Goal: Task Accomplishment & Management: Use online tool/utility

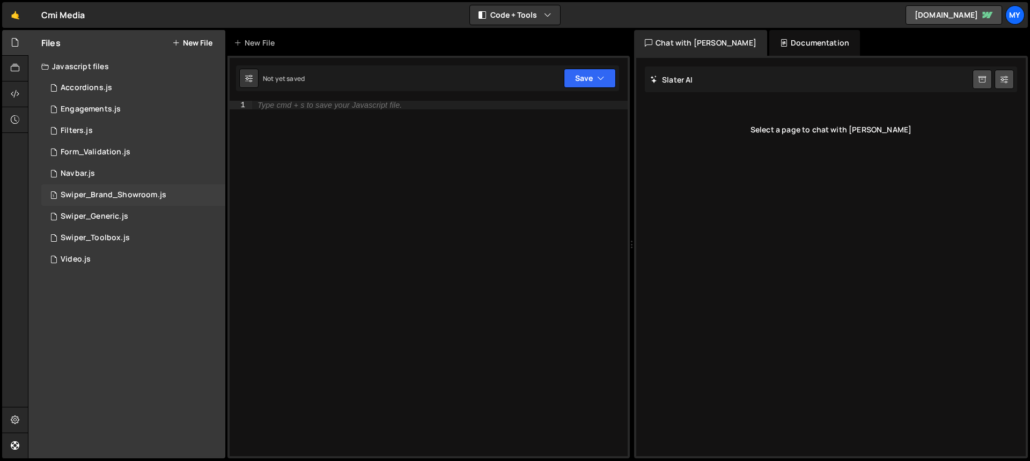
click at [131, 196] on div "Swiper_Brand_Showroom.js" at bounding box center [114, 195] width 106 height 10
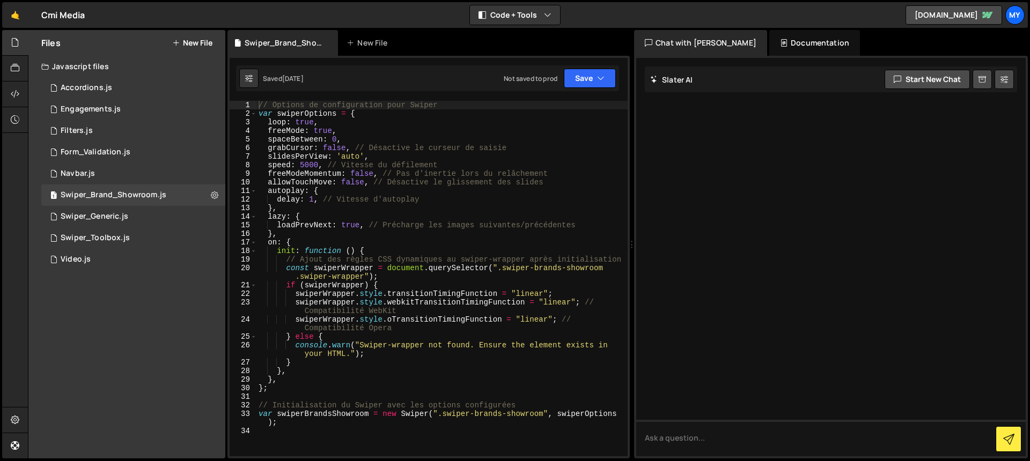
click at [344, 149] on div "// Options de configuration pour Swiper var swiperOptions = { loop : true , fre…" at bounding box center [441, 287] width 371 height 373
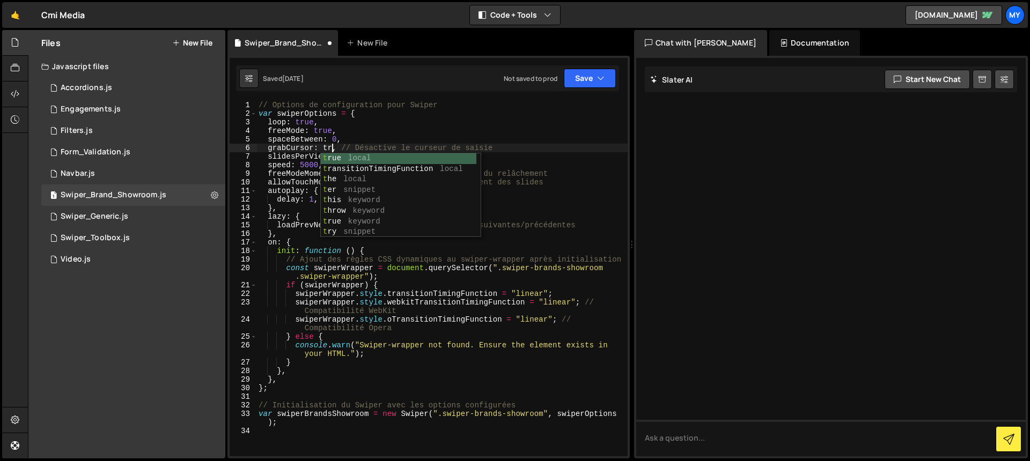
scroll to position [0, 5]
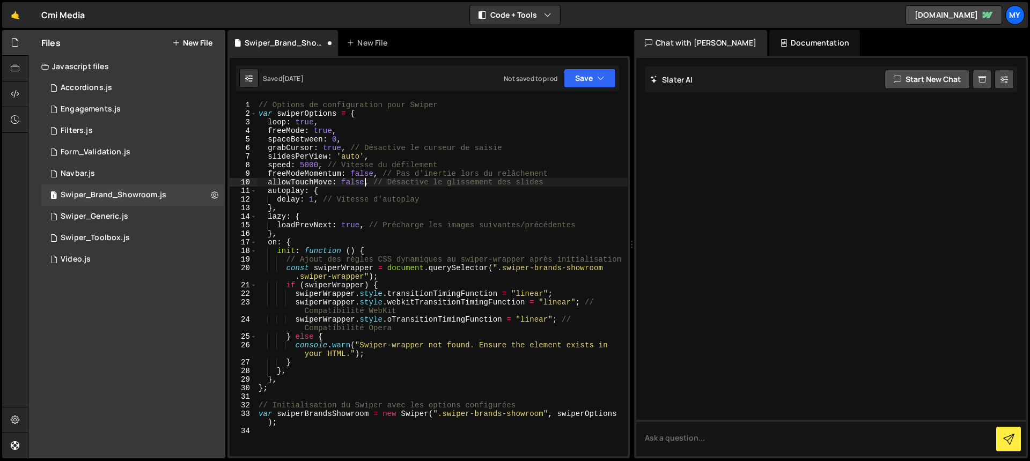
click at [365, 182] on div "// Options de configuration pour Swiper var swiperOptions = { loop : true , fre…" at bounding box center [441, 287] width 371 height 373
type textarea "allowTouchMove: true, // Désactive le glissement des slides"
click at [582, 80] on button "Save" at bounding box center [590, 78] width 52 height 19
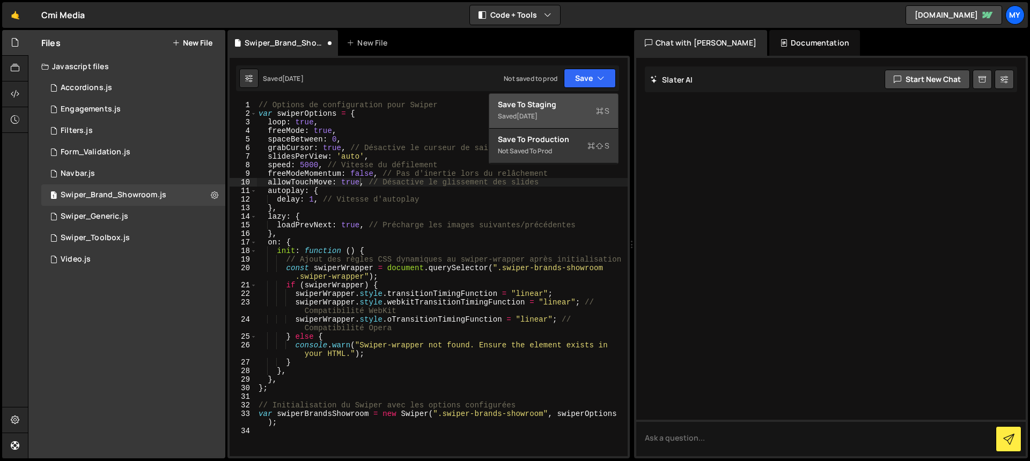
click at [583, 112] on div "Saved [DATE]" at bounding box center [554, 116] width 112 height 13
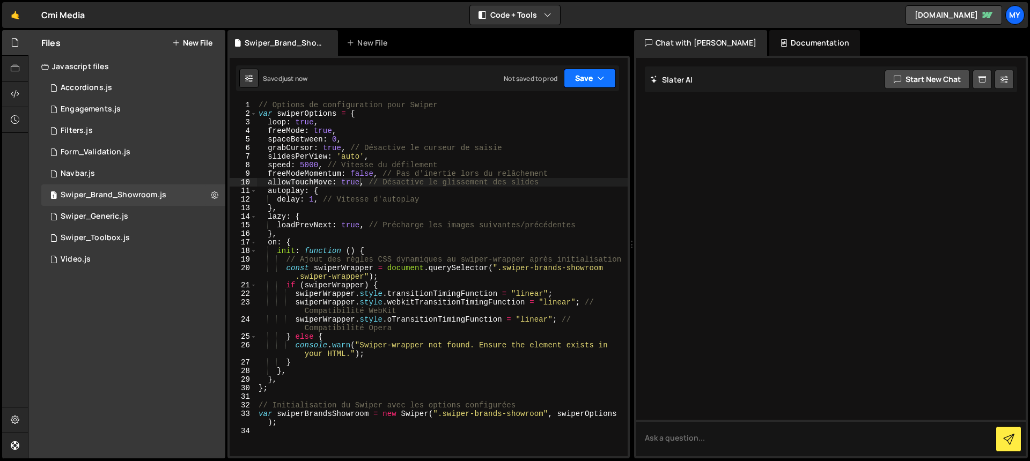
click at [591, 79] on button "Save" at bounding box center [590, 78] width 52 height 19
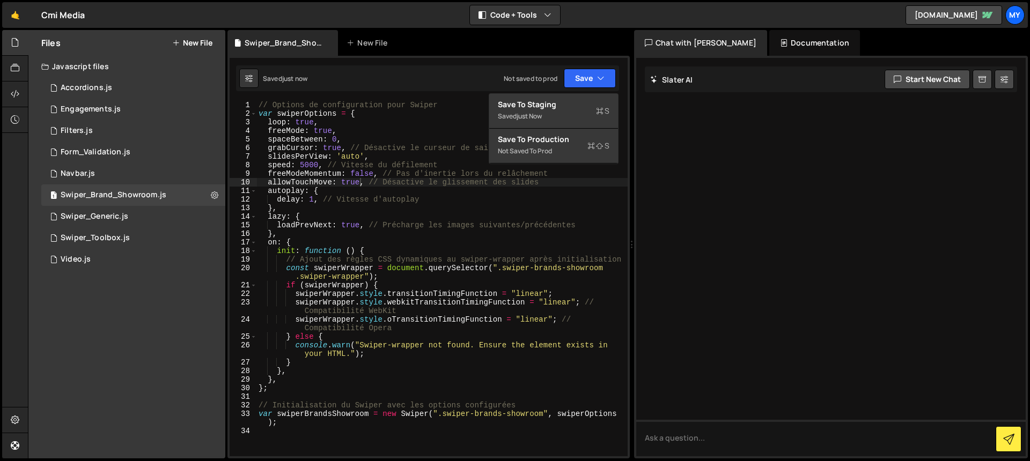
click at [514, 69] on div "Not saved to prod Upgrade to Edit Save Save to Staging S Saved just now Save to…" at bounding box center [560, 78] width 112 height 19
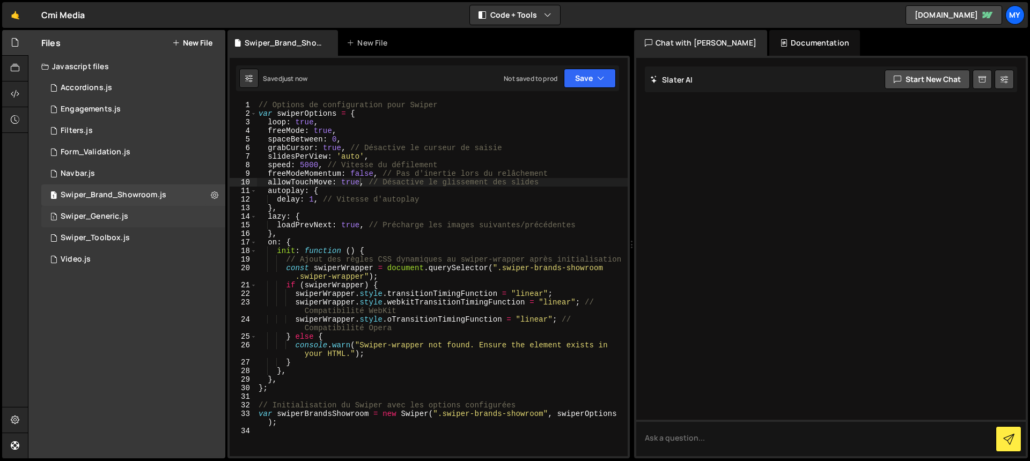
click at [129, 215] on div "1 Swiper_Generic.js 0" at bounding box center [133, 216] width 184 height 21
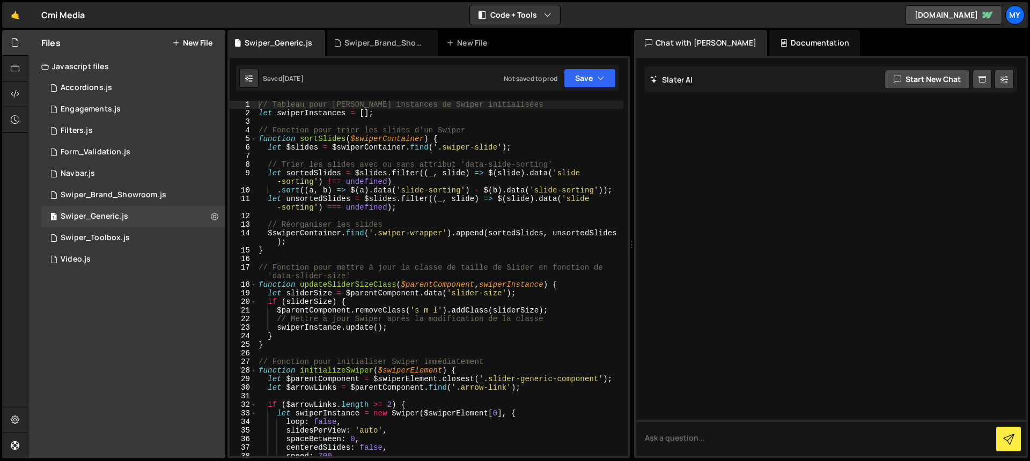
scroll to position [234, 0]
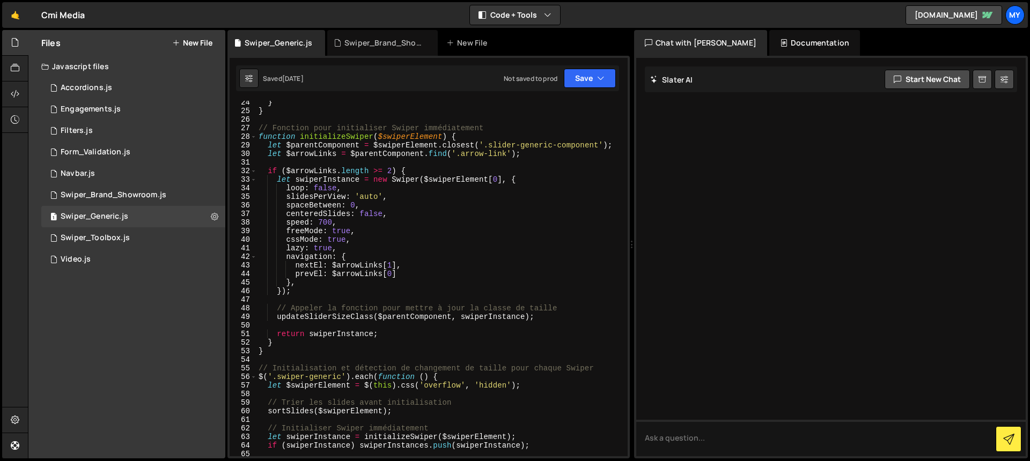
type textarea "navigation: {"
click at [463, 255] on div "} } // Fonction pour initialiser Swiper immédiatement function initializeSwiper…" at bounding box center [439, 288] width 367 height 381
click at [124, 197] on div "Swiper_Brand_Showroom.js" at bounding box center [114, 195] width 106 height 10
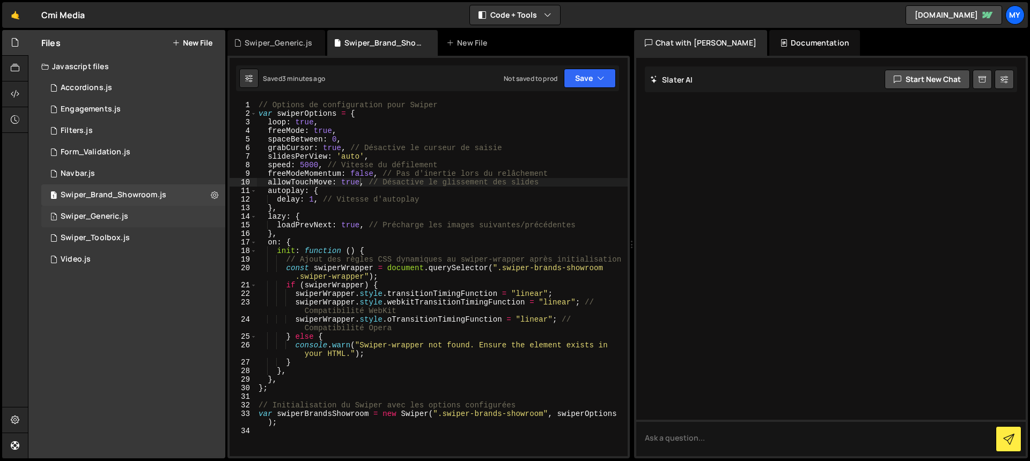
click at [122, 212] on div "Swiper_Generic.js" at bounding box center [95, 217] width 68 height 10
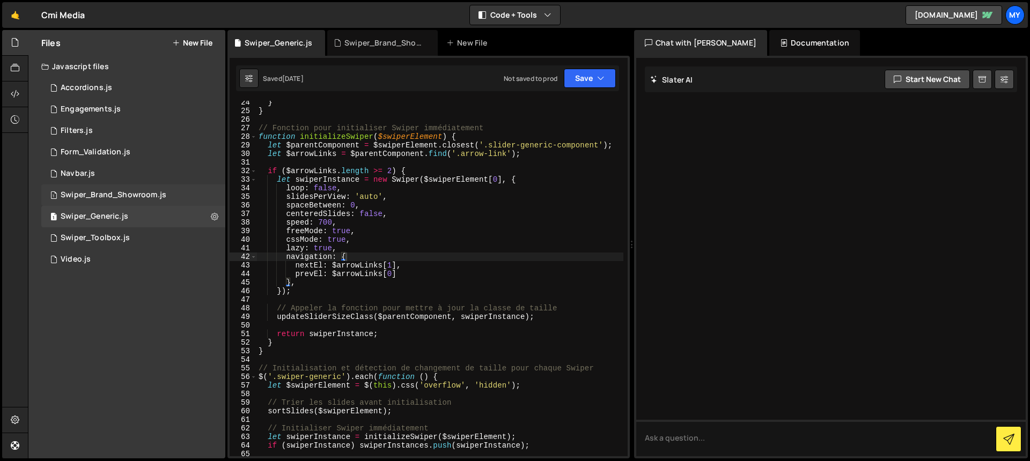
click at [119, 194] on div "Swiper_Brand_Showroom.js" at bounding box center [114, 195] width 106 height 10
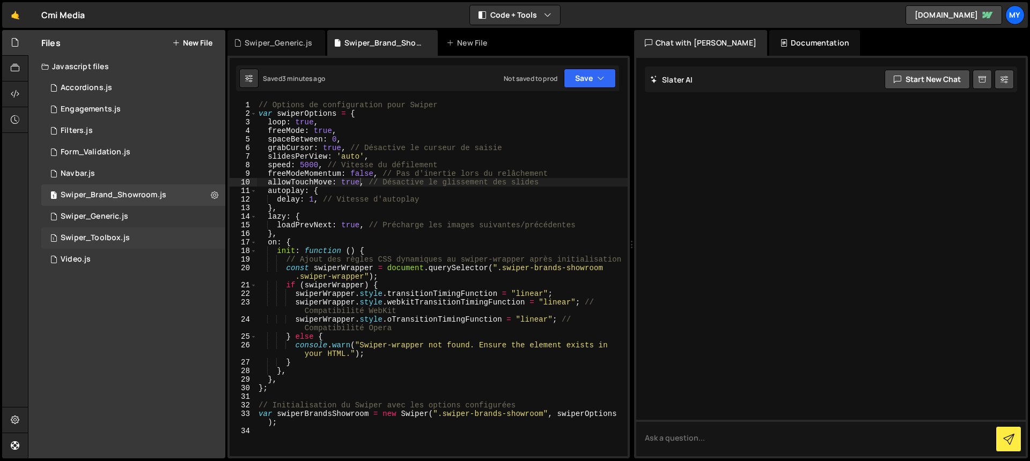
click at [130, 235] on div "1 Swiper_Toolbox.js 0" at bounding box center [133, 237] width 184 height 21
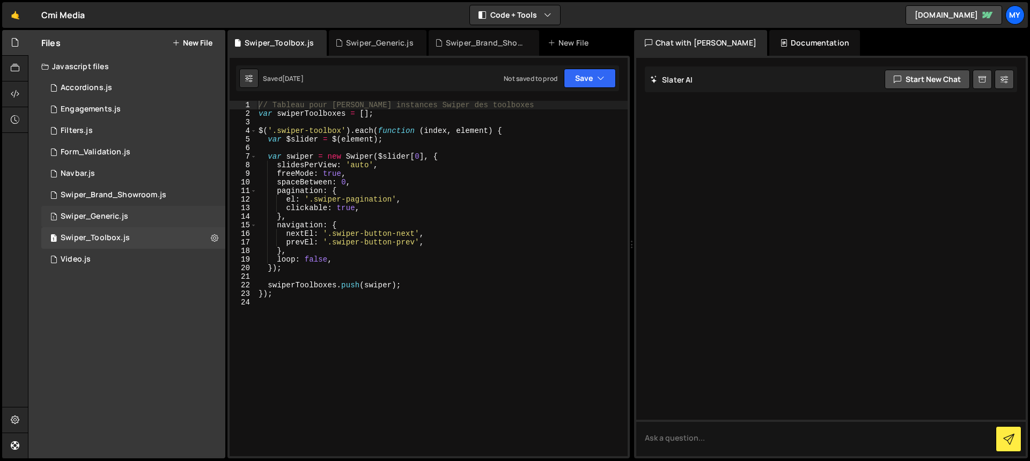
click at [130, 217] on div "1 Swiper_Generic.js 0" at bounding box center [133, 216] width 184 height 21
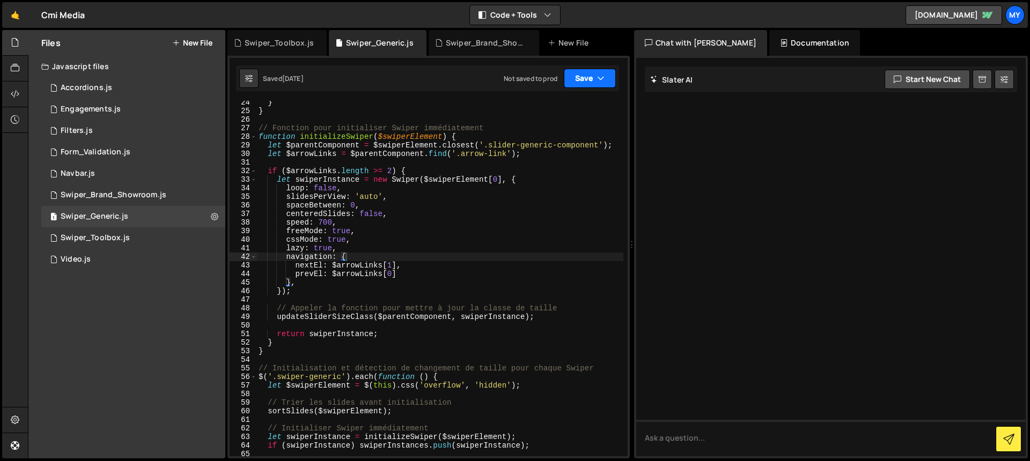
click at [601, 80] on icon "button" at bounding box center [601, 78] width 8 height 11
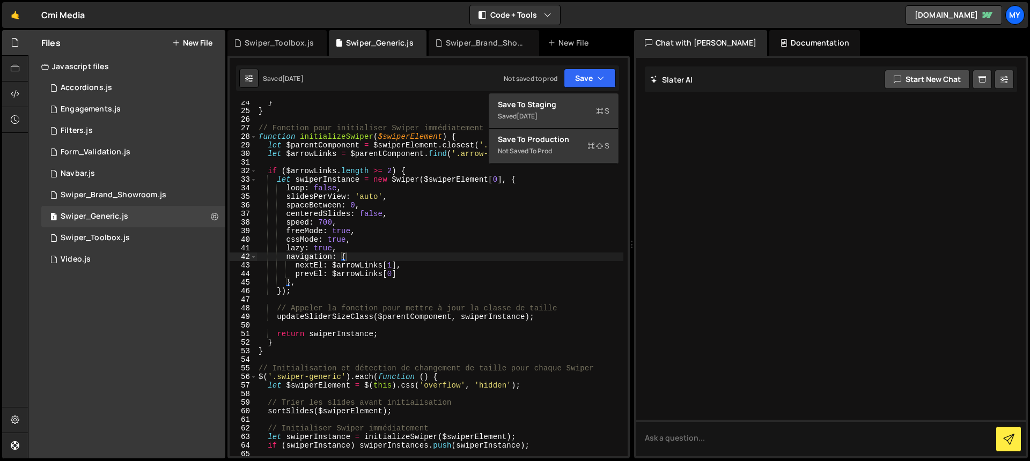
click at [431, 77] on div "Saved [DATE] Not saved to prod Upgrade to Edit Save Save to Staging S Saved [DA…" at bounding box center [427, 78] width 383 height 26
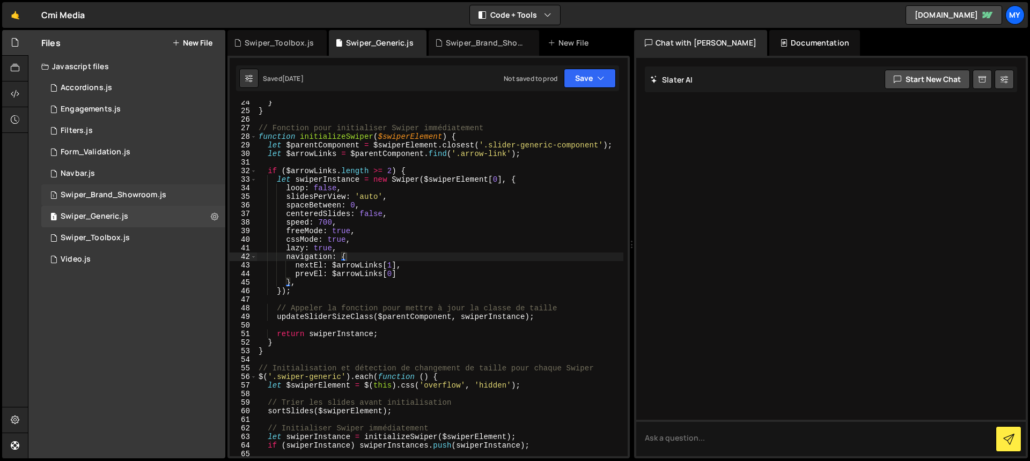
click at [151, 193] on div "Swiper_Brand_Showroom.js" at bounding box center [114, 195] width 106 height 10
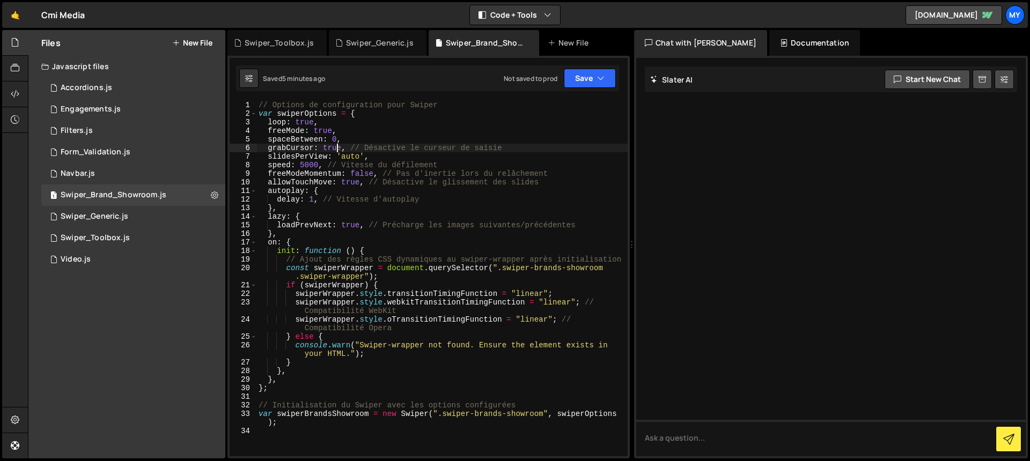
drag, startPoint x: 338, startPoint y: 148, endPoint x: 341, endPoint y: 168, distance: 20.0
click at [338, 149] on div "// Options de configuration pour Swiper var swiperOptions = { loop : true , fre…" at bounding box center [441, 287] width 371 height 373
click at [361, 185] on div "// Options de configuration pour Swiper var swiperOptions = { loop : true , fre…" at bounding box center [441, 287] width 371 height 373
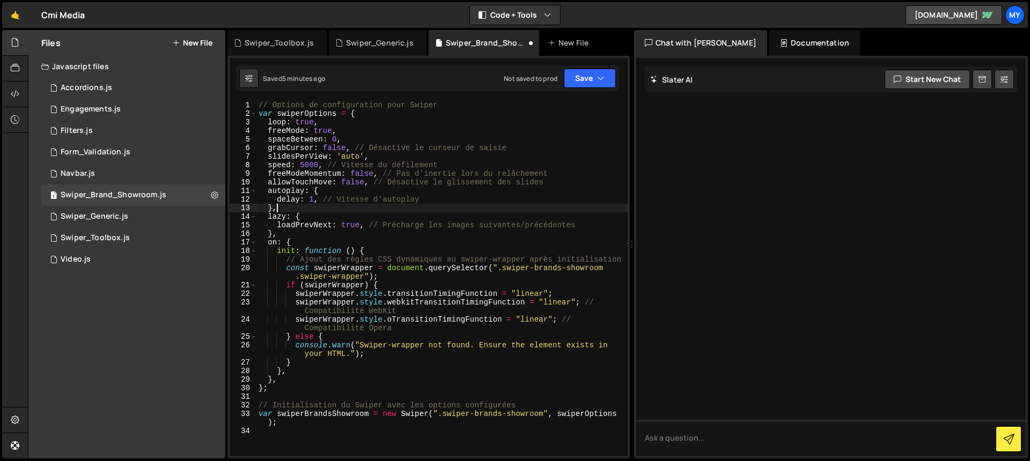
click at [494, 205] on div "// Options de configuration pour Swiper var swiperOptions = { loop : true , fre…" at bounding box center [441, 287] width 371 height 373
click at [572, 80] on button "Save" at bounding box center [590, 78] width 52 height 19
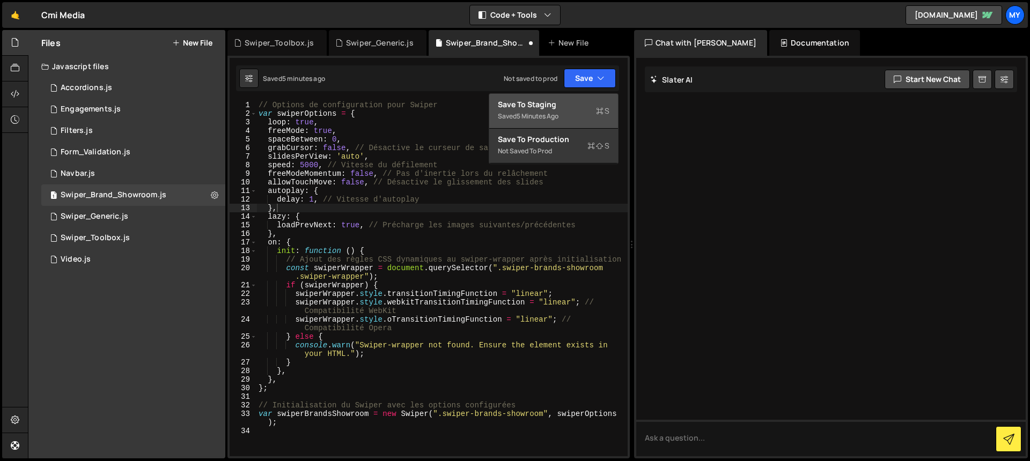
click at [562, 109] on div "Save to Staging S" at bounding box center [554, 104] width 112 height 11
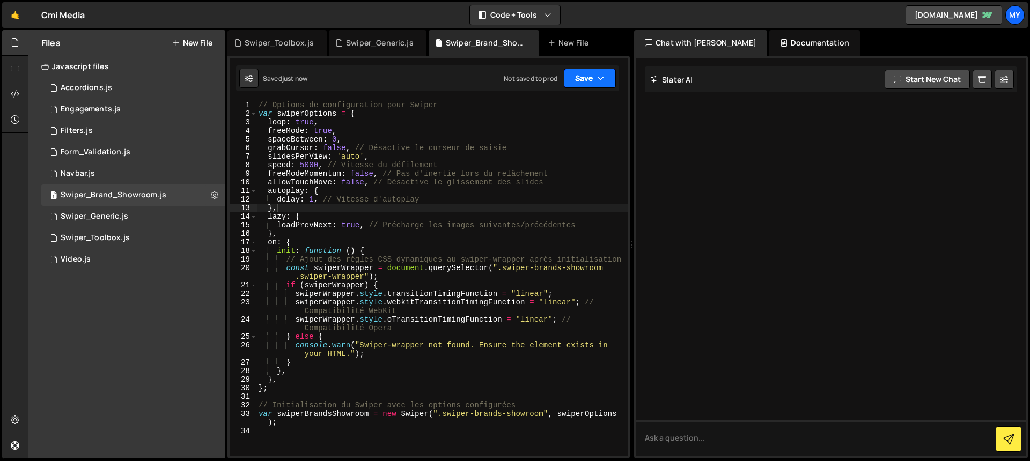
click at [592, 79] on button "Save" at bounding box center [590, 78] width 52 height 19
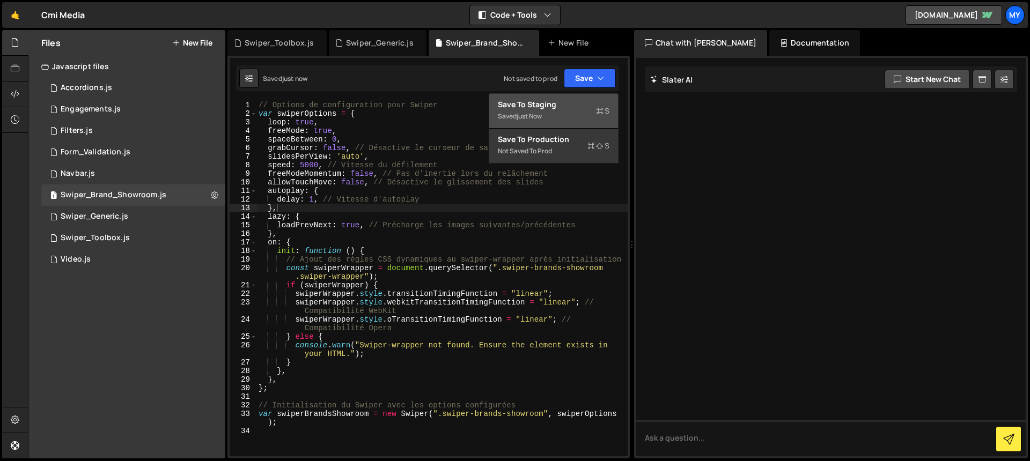
click at [553, 105] on div "Save to Staging S" at bounding box center [554, 104] width 112 height 11
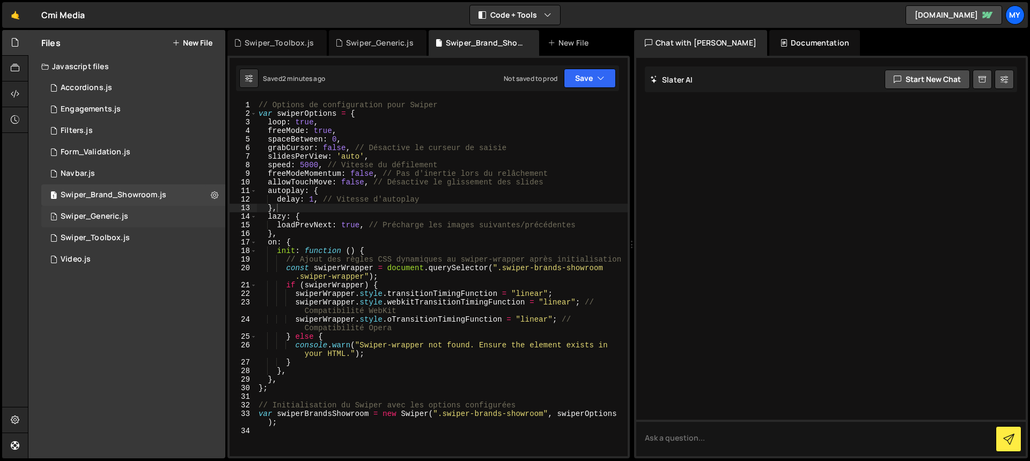
click at [96, 219] on div "Swiper_Generic.js" at bounding box center [95, 217] width 68 height 10
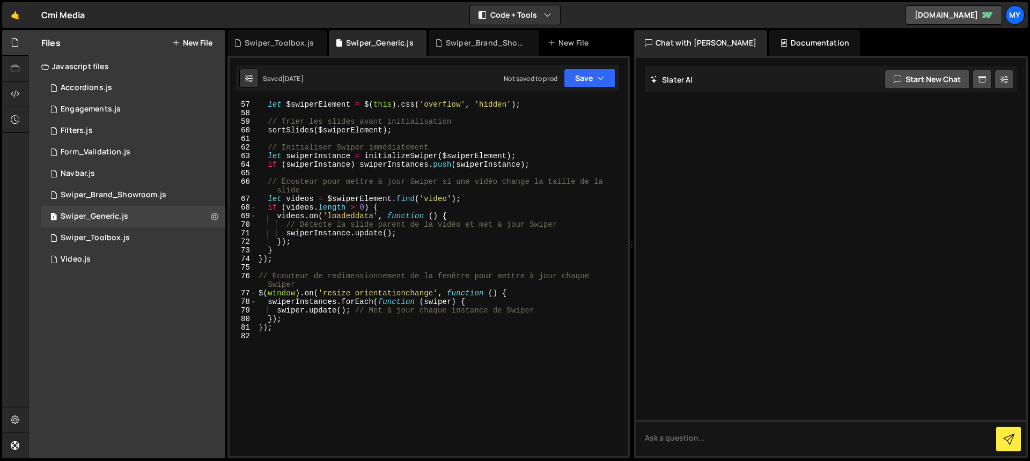
scroll to position [538, 0]
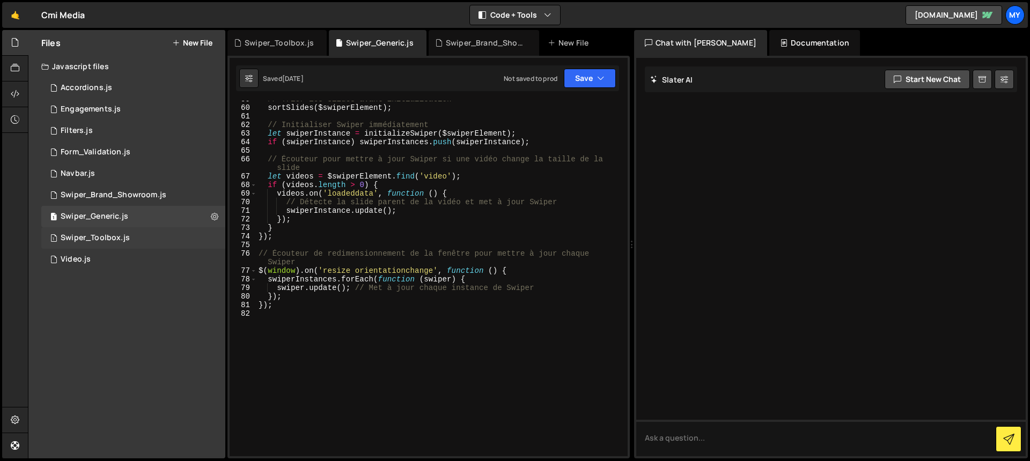
click at [136, 240] on div "1 Swiper_Toolbox.js 0" at bounding box center [133, 237] width 184 height 21
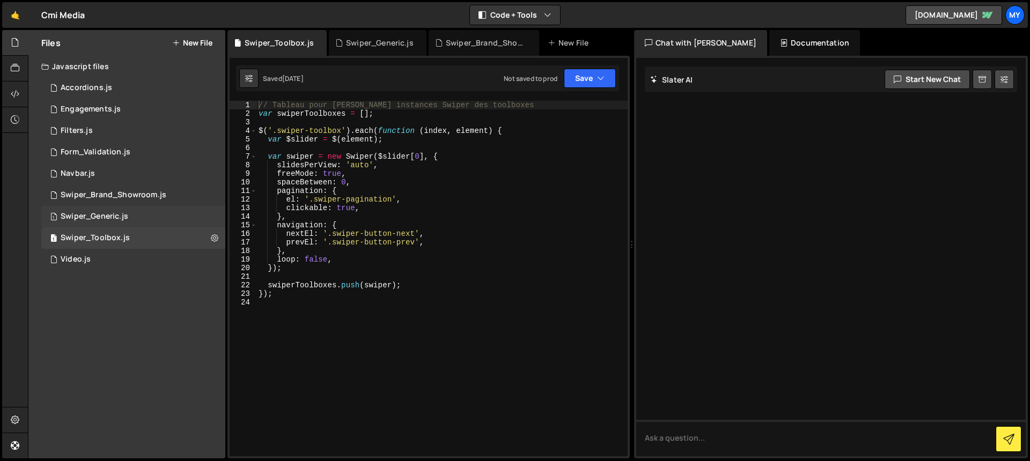
click at [109, 223] on div "1 Swiper_Generic.js 0" at bounding box center [133, 216] width 184 height 21
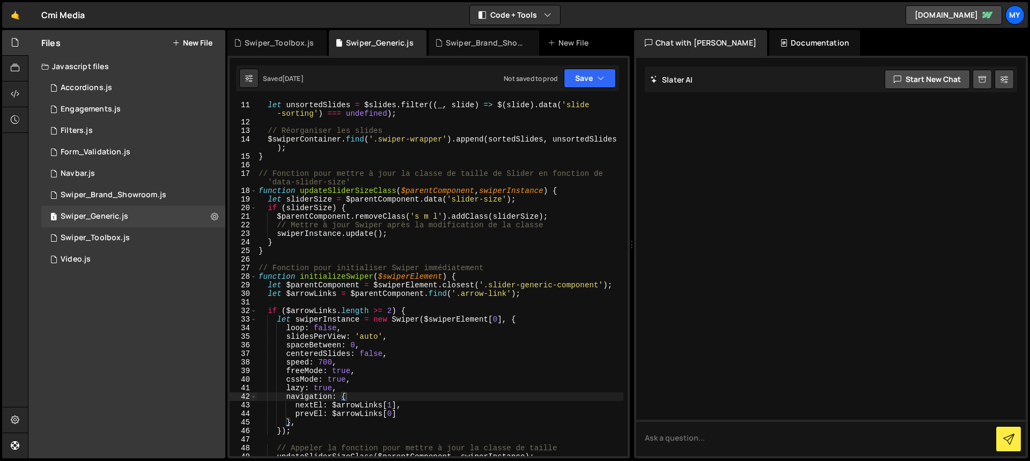
scroll to position [94, 0]
click at [104, 239] on div "Swiper_Toolbox.js" at bounding box center [95, 238] width 69 height 10
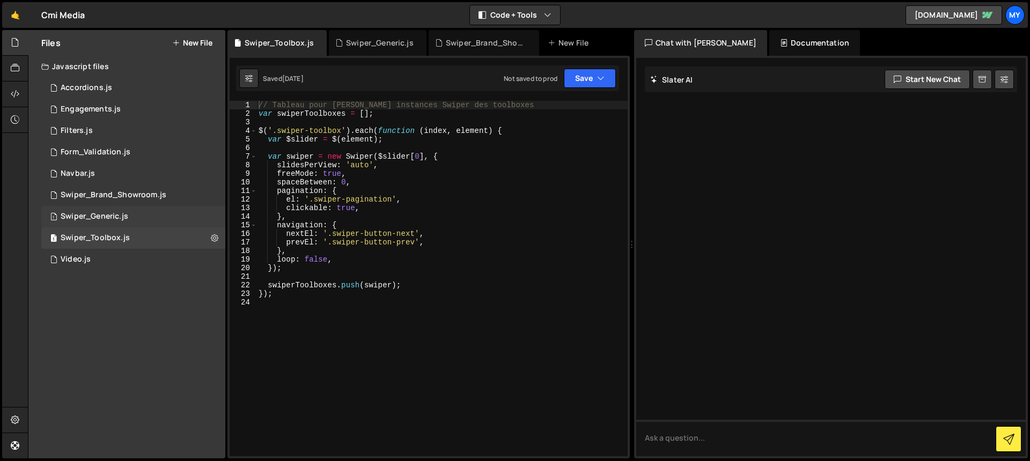
click at [134, 212] on div "1 Swiper_Generic.js 0" at bounding box center [133, 216] width 184 height 21
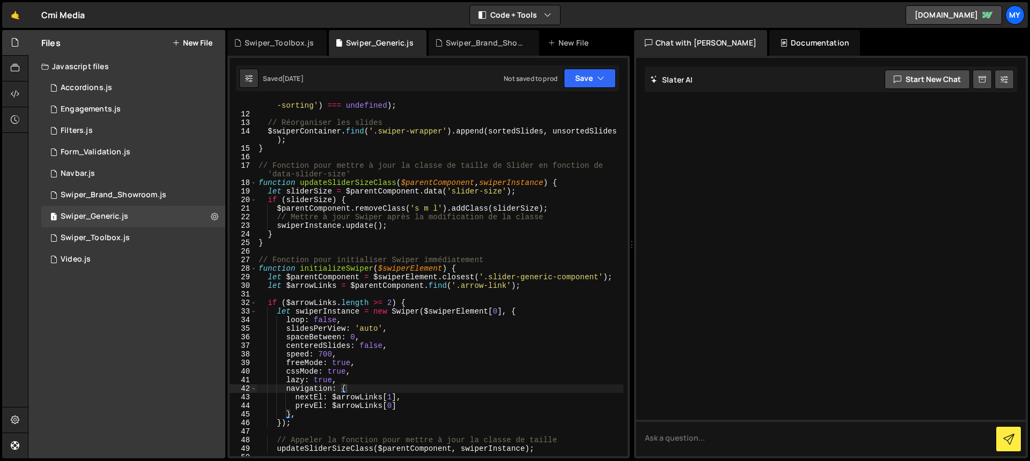
scroll to position [102, 0]
click at [136, 193] on div "Swiper_Brand_Showroom.js" at bounding box center [114, 195] width 106 height 10
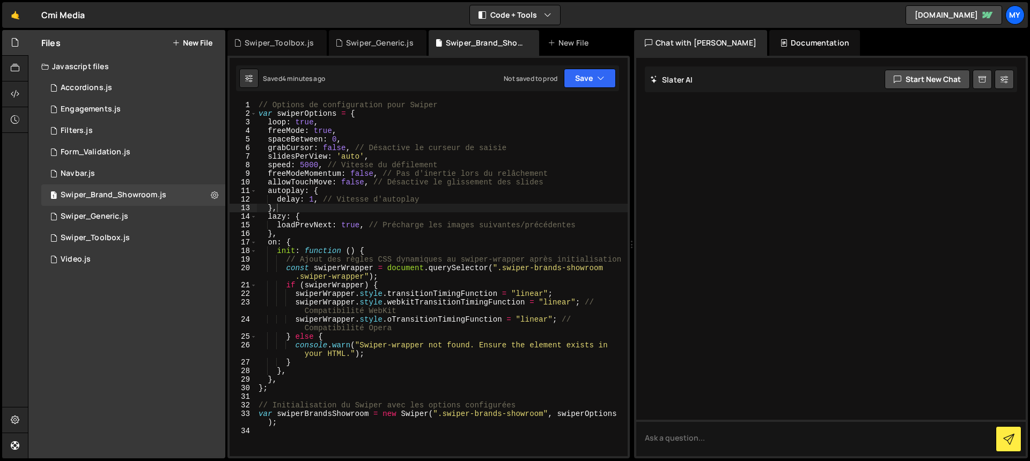
type textarea "allowTouchMove: false, // Désactive le glissement des slides"
drag, startPoint x: 371, startPoint y: 184, endPoint x: 269, endPoint y: 180, distance: 102.0
click at [269, 180] on div "// Options de configuration pour Swiper var swiperOptions = { loop : true , fre…" at bounding box center [441, 287] width 371 height 373
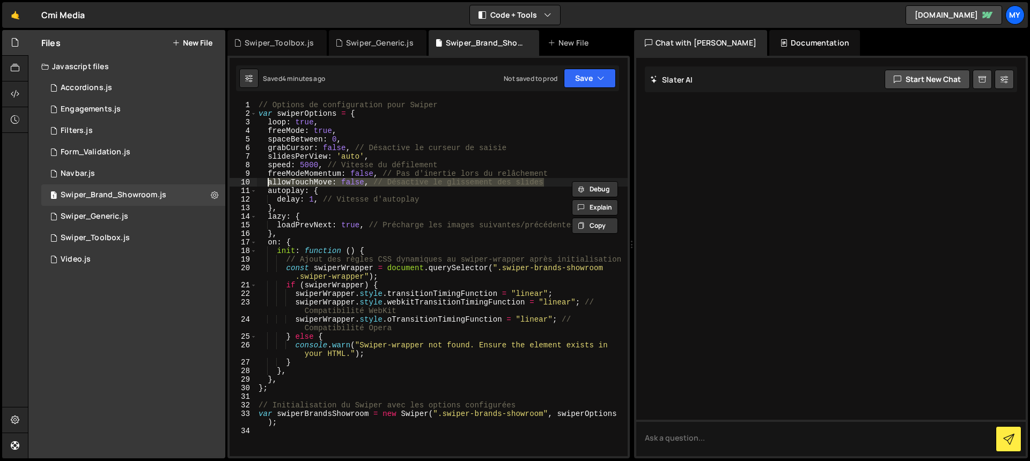
drag, startPoint x: 551, startPoint y: 181, endPoint x: 267, endPoint y: 179, distance: 284.3
click at [267, 179] on div "// Options de configuration pour Swiper var swiperOptions = { loop : true , fre…" at bounding box center [441, 287] width 371 height 373
click at [126, 215] on div "Swiper_Generic.js" at bounding box center [95, 217] width 68 height 10
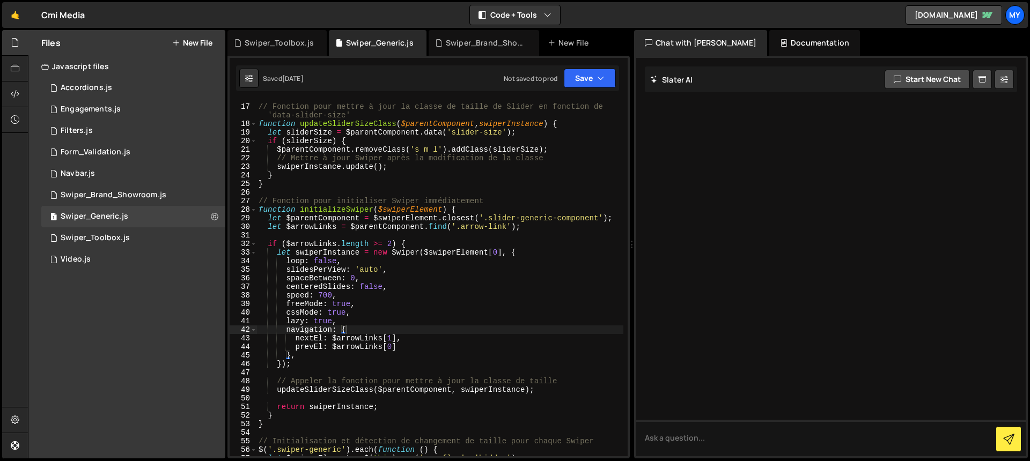
scroll to position [161, 0]
type textarea "centeredSlides: false,"
click at [399, 288] on div "// Fonction pour mettre à jour la classe de taille de Slider en fonction de 'da…" at bounding box center [439, 280] width 367 height 373
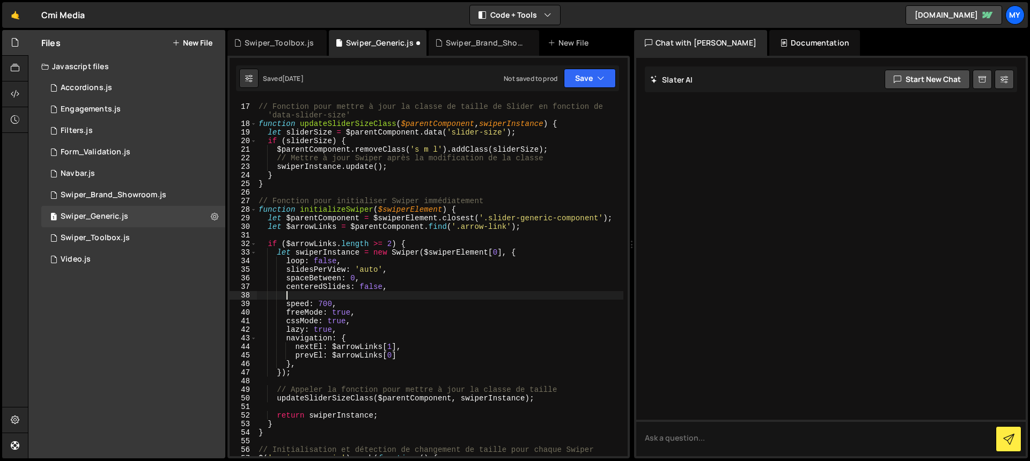
scroll to position [0, 1]
paste textarea "allowTouchMove: false, // Désactive le glissement des slides"
click at [384, 297] on div "// Fonction pour mettre à jour la classe de taille de Slider en fonction de 'da…" at bounding box center [439, 280] width 367 height 373
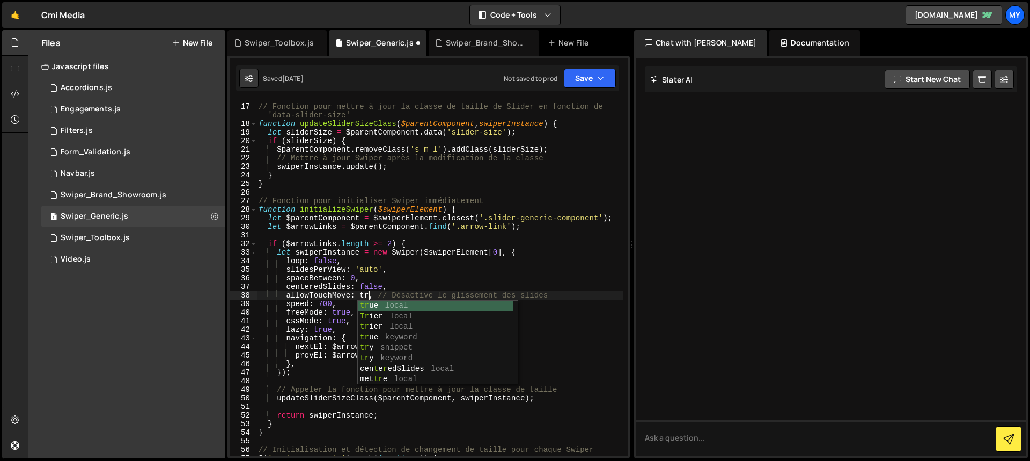
scroll to position [0, 8]
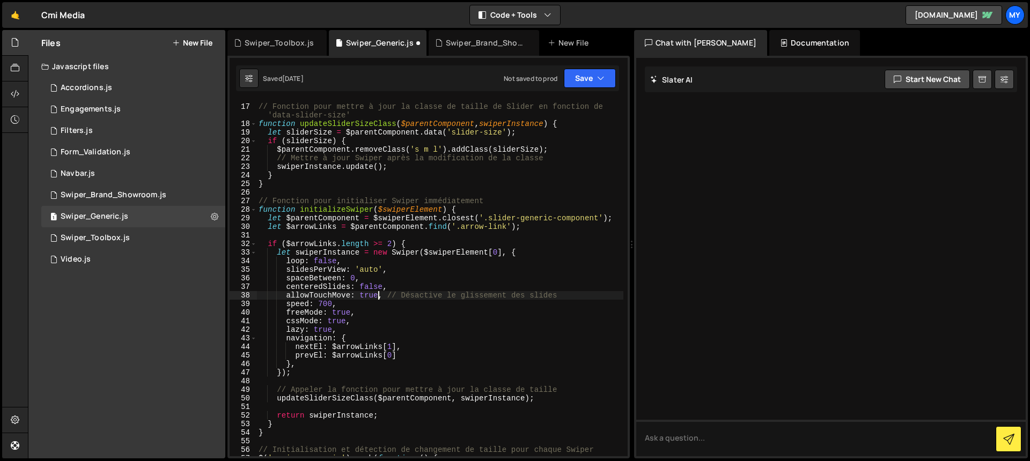
click at [419, 296] on div "// Fonction pour mettre à jour la classe de taille de Slider en fonction de 'da…" at bounding box center [439, 280] width 367 height 373
click at [416, 296] on div "// Fonction pour mettre à jour la classe de taille de Slider en fonction de 'da…" at bounding box center [439, 279] width 367 height 356
click at [426, 285] on div "// Fonction pour mettre à jour la classe de taille de Slider en fonction de 'da…" at bounding box center [439, 280] width 367 height 373
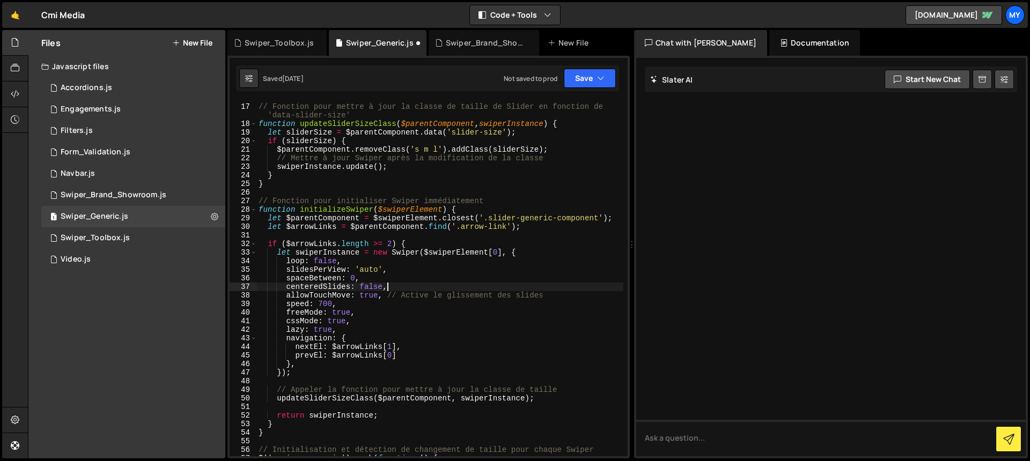
scroll to position [0, 9]
click at [577, 82] on button "Save" at bounding box center [590, 78] width 52 height 19
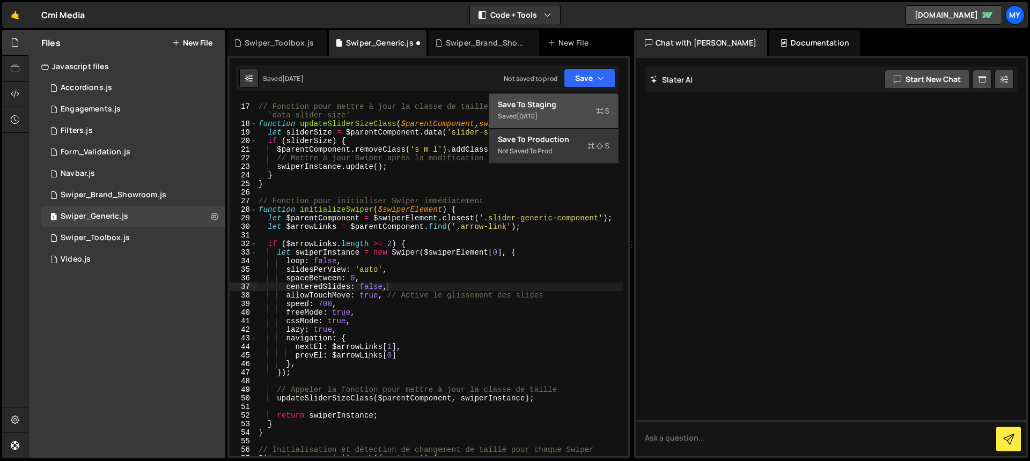
click at [573, 105] on div "Save to Staging S" at bounding box center [554, 104] width 112 height 11
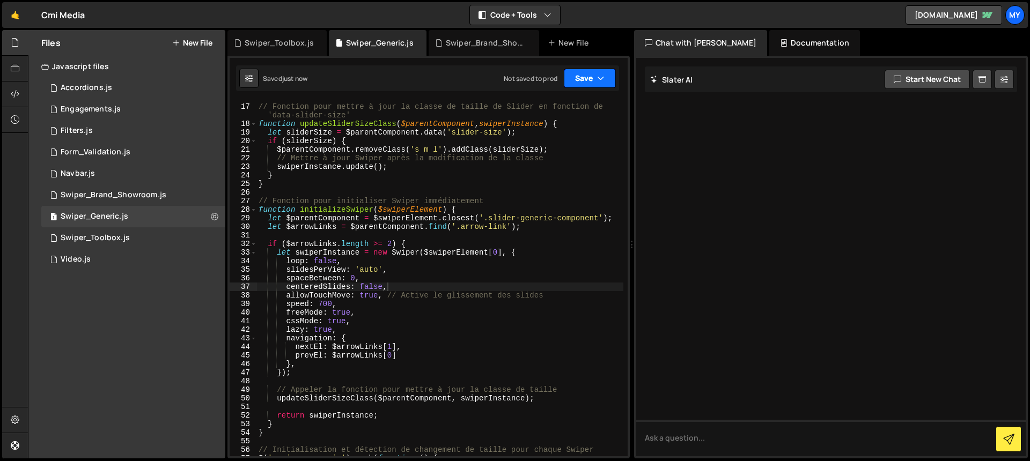
click at [593, 79] on button "Save" at bounding box center [590, 78] width 52 height 19
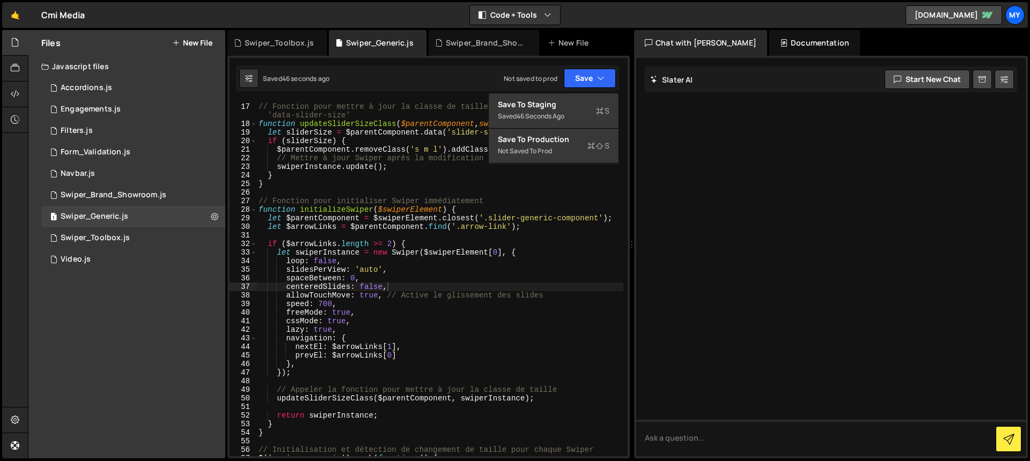
click at [458, 288] on div "// Fonction pour mettre à jour la classe de taille de Slider en fonction de 'da…" at bounding box center [439, 280] width 367 height 373
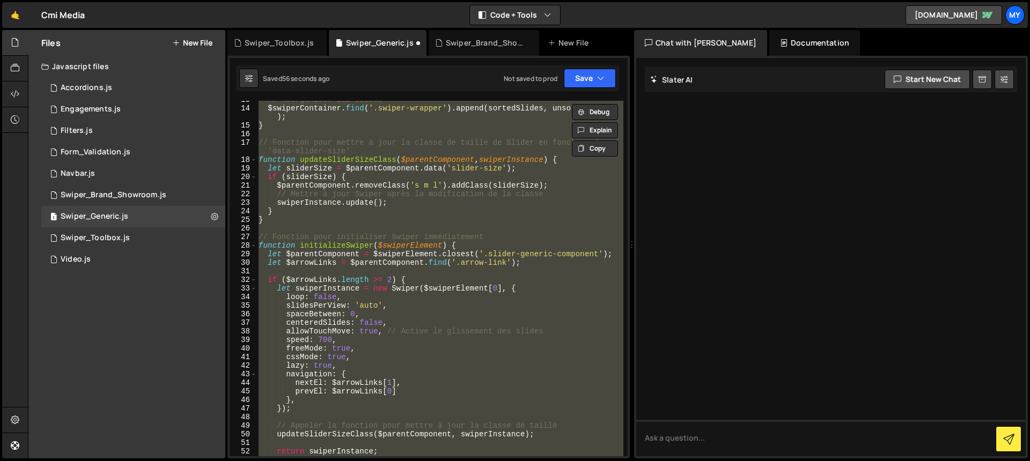
scroll to position [126, 0]
click at [806, 250] on div at bounding box center [830, 257] width 389 height 399
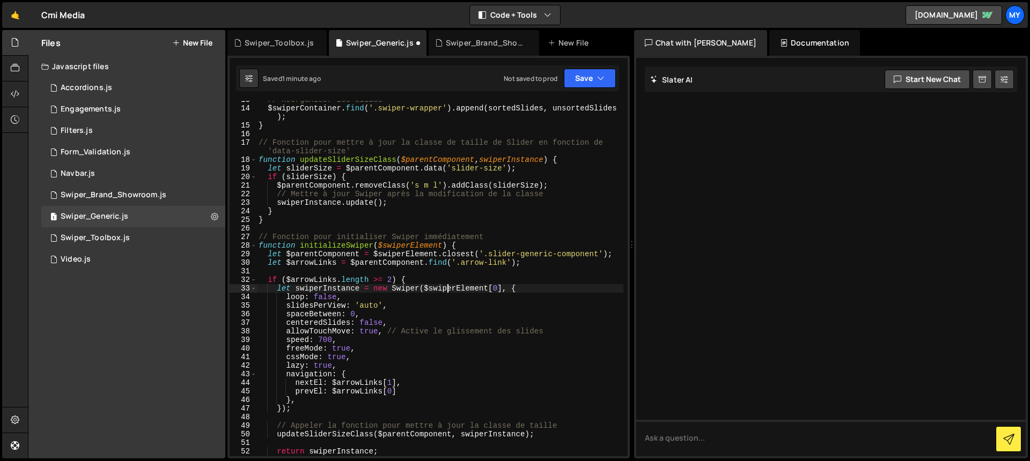
click at [449, 284] on div "// Réorganiser les slides $swiperContainer . find ( '.swiper-wrapper' ) . appen…" at bounding box center [439, 281] width 367 height 373
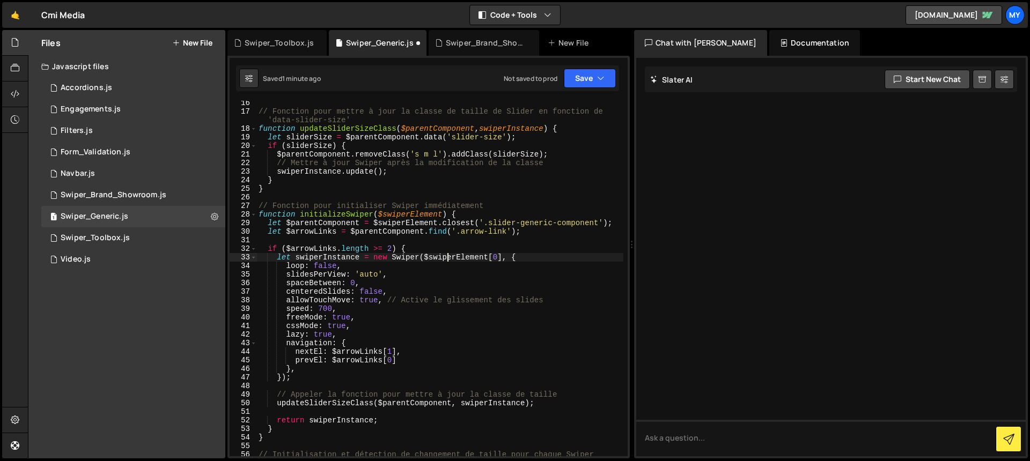
scroll to position [157, 0]
drag, startPoint x: 550, startPoint y: 301, endPoint x: 285, endPoint y: 301, distance: 265.0
click at [285, 301] on div "// Fonction pour mettre à jour la classe de taille de Slider en fonction de 'da…" at bounding box center [439, 285] width 367 height 373
type textarea "allowTouchMove: true, // Active le glissement des slides"
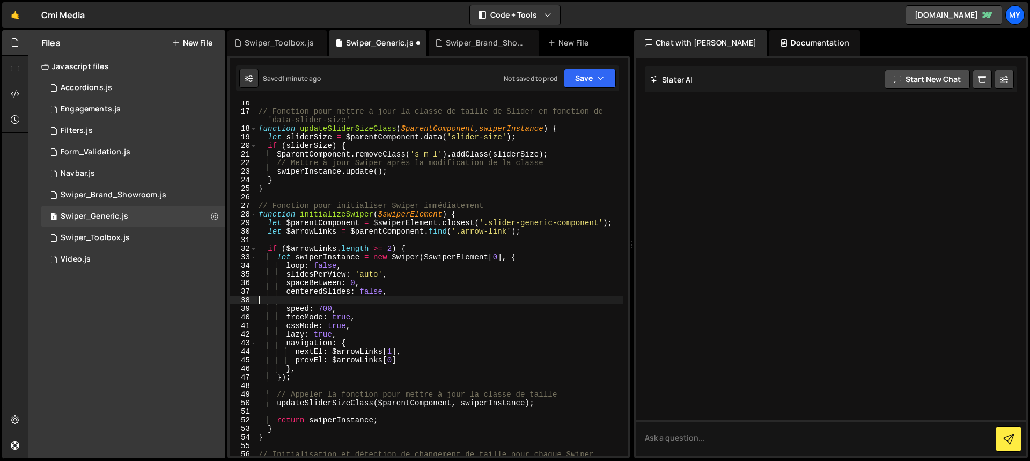
type textarea "centeredSlides: false,"
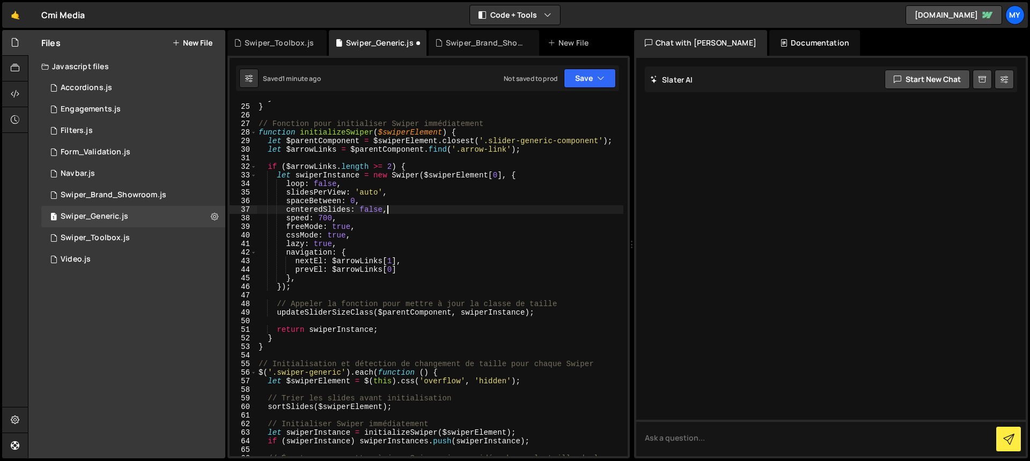
scroll to position [227, 0]
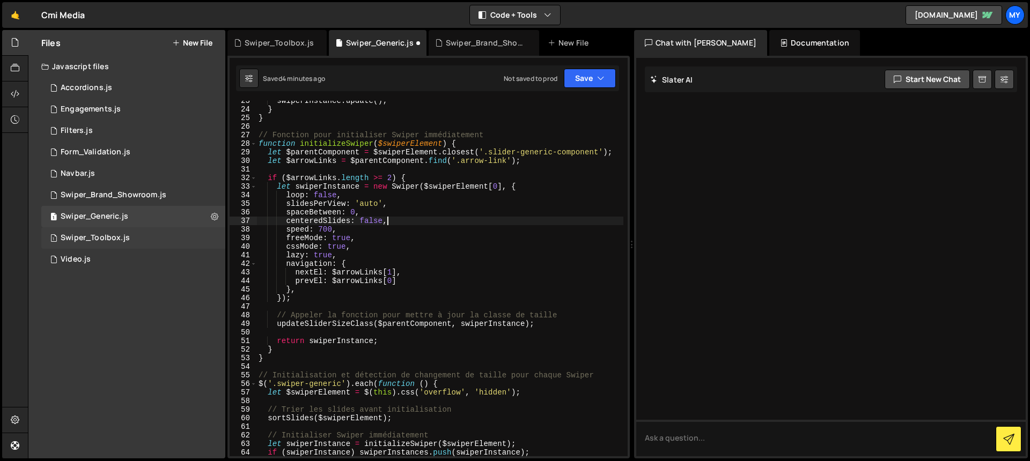
click at [154, 235] on div "1 Swiper_Toolbox.js 0" at bounding box center [133, 237] width 184 height 21
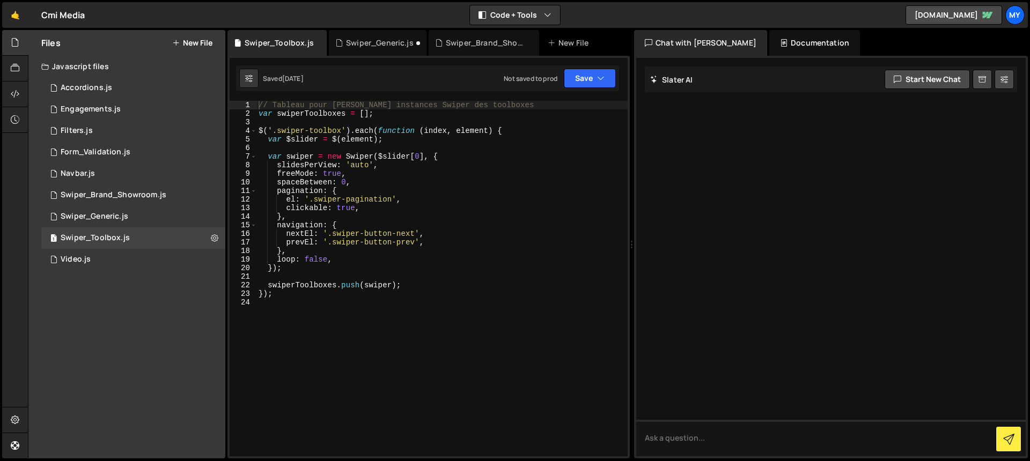
type textarea "loop: false,"
click at [354, 261] on div "// Tableau pour [PERSON_NAME] instances Swiper des toolboxes var swiperToolboxe…" at bounding box center [441, 287] width 371 height 373
paste textarea "grabCursor: false, // Désactive le curseur de saisie"
type textarea "grabCursor: false, // Désactive le curseur de saisie"
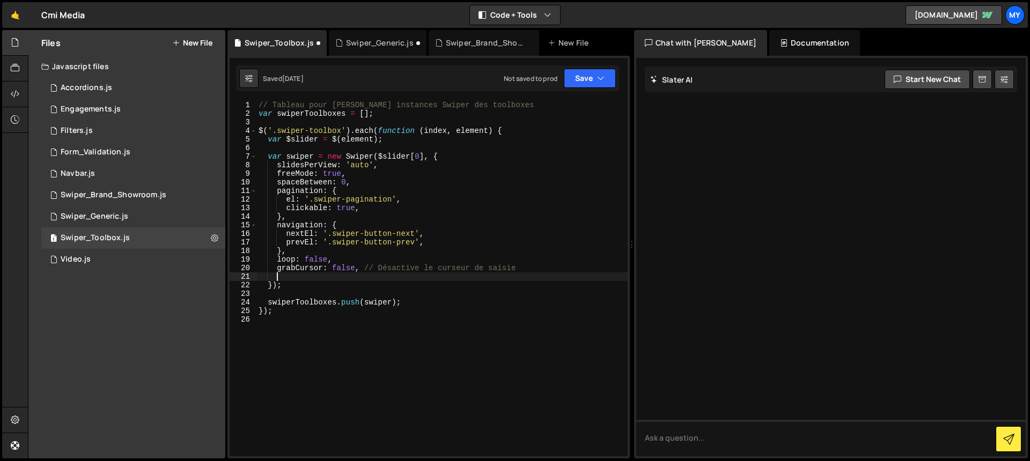
paste textarea "allowTouchMove: false, // Désactive le glissement des slides"
drag, startPoint x: 358, startPoint y: 269, endPoint x: 334, endPoint y: 268, distance: 23.6
click at [334, 268] on div "// Tableau pour [PERSON_NAME] instances Swiper des toolboxes var swiperToolboxe…" at bounding box center [441, 287] width 371 height 373
click at [376, 277] on div "// Tableau pour [PERSON_NAME] instances Swiper des toolboxes var swiperToolboxe…" at bounding box center [441, 287] width 371 height 373
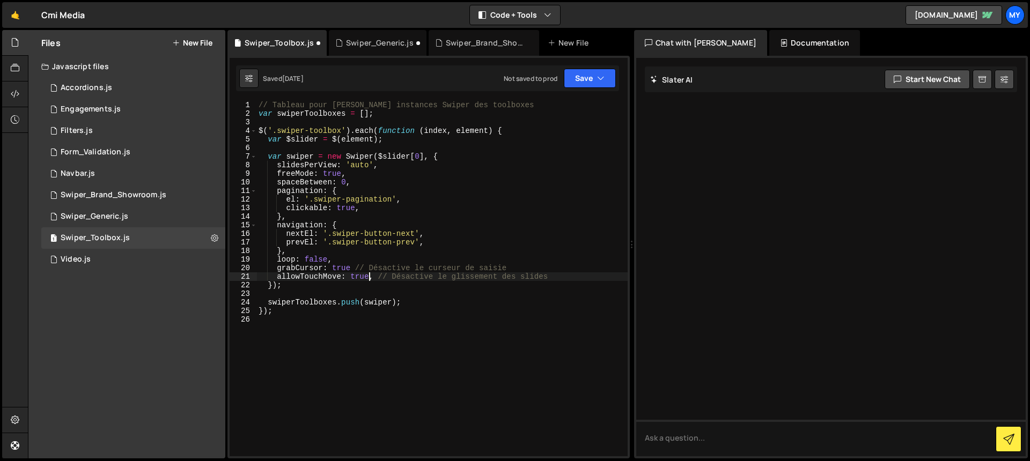
scroll to position [0, 8]
click at [580, 83] on button "Save" at bounding box center [590, 78] width 52 height 19
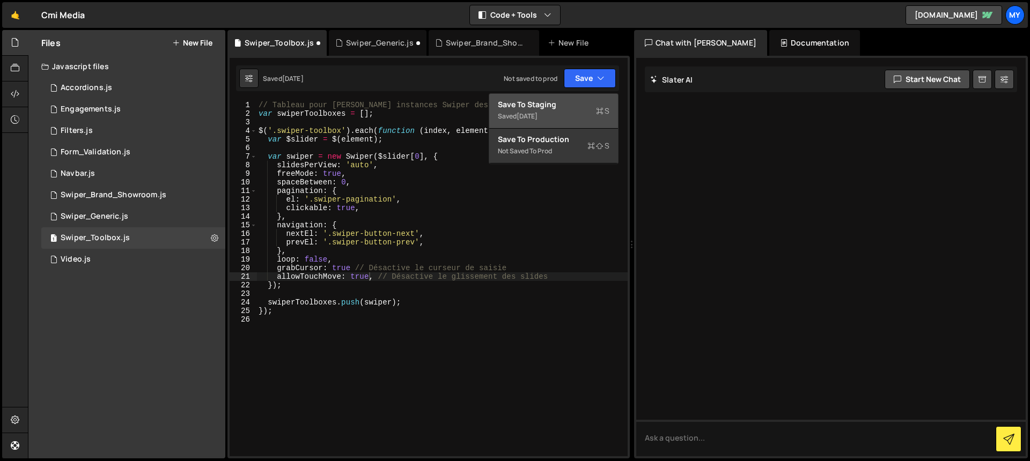
click at [543, 108] on div "Save to Staging S" at bounding box center [554, 104] width 112 height 11
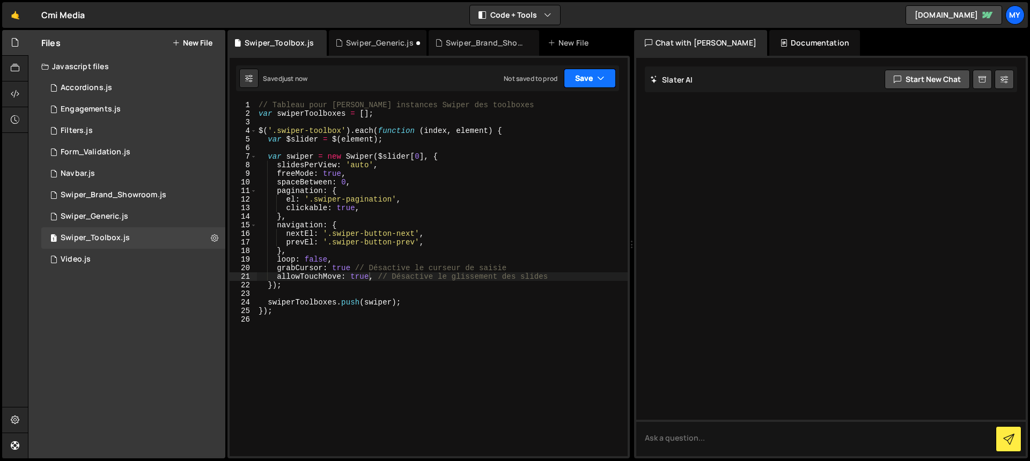
click at [589, 75] on button "Save" at bounding box center [590, 78] width 52 height 19
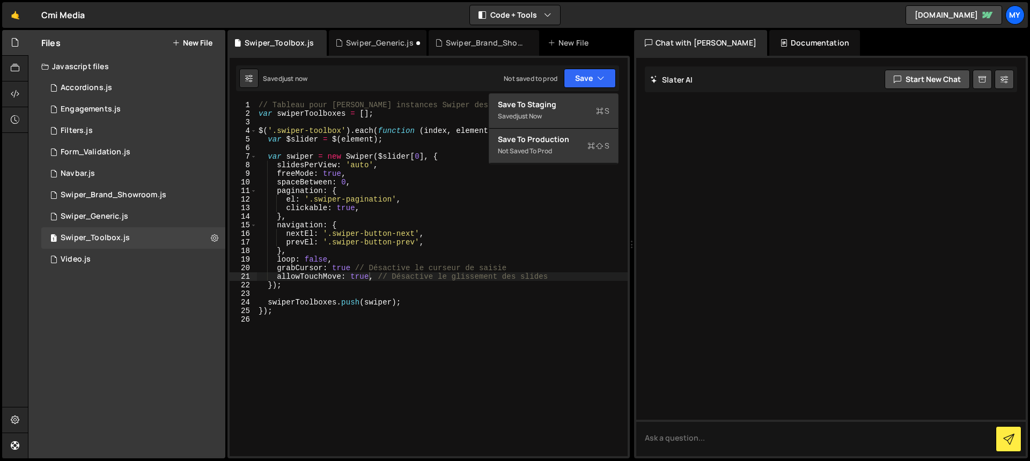
click at [432, 84] on div "Saved just now Not saved to prod Upgrade to Edit Save Save to Staging S Saved j…" at bounding box center [427, 78] width 383 height 26
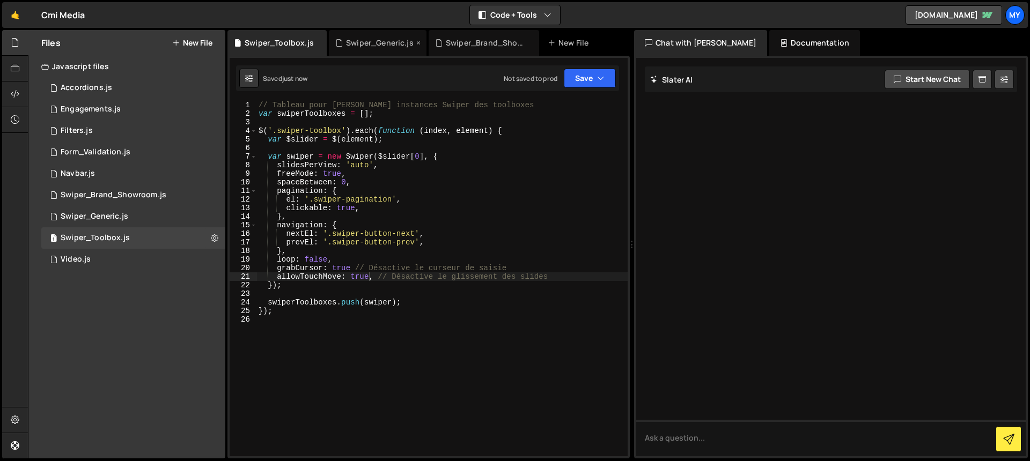
click at [377, 45] on div "Swiper_Generic.js" at bounding box center [380, 43] width 68 height 11
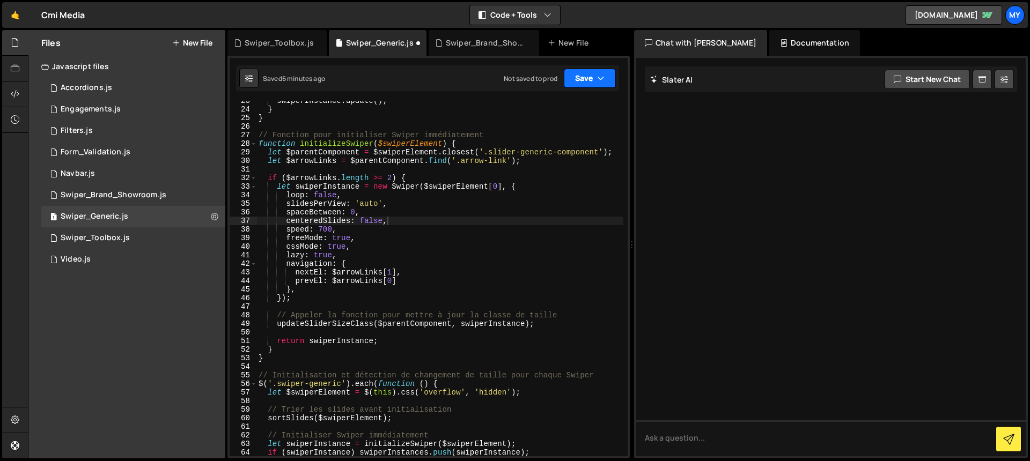
click at [584, 74] on button "Save" at bounding box center [590, 78] width 52 height 19
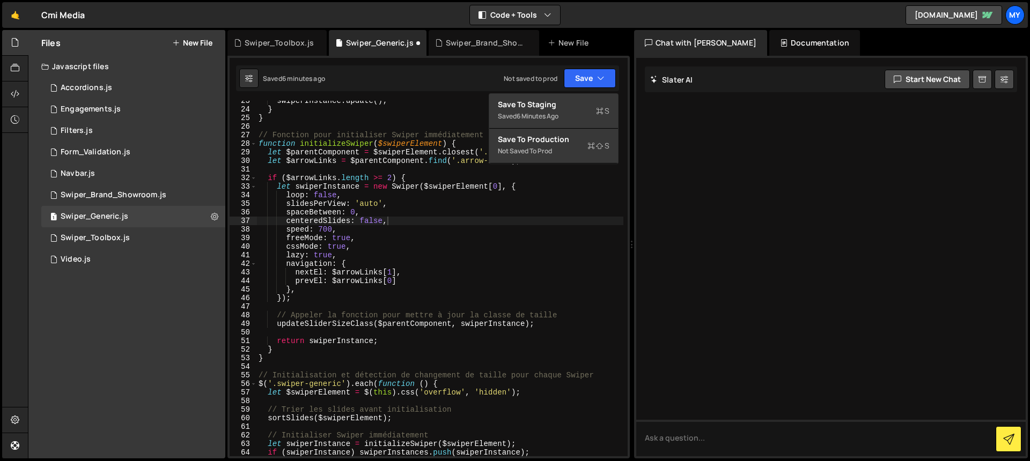
click at [425, 42] on div "Swiper_Toolbox.js Swiper_Generic.js Swiper_Brand_Showroom.js New File" at bounding box center [428, 43] width 402 height 26
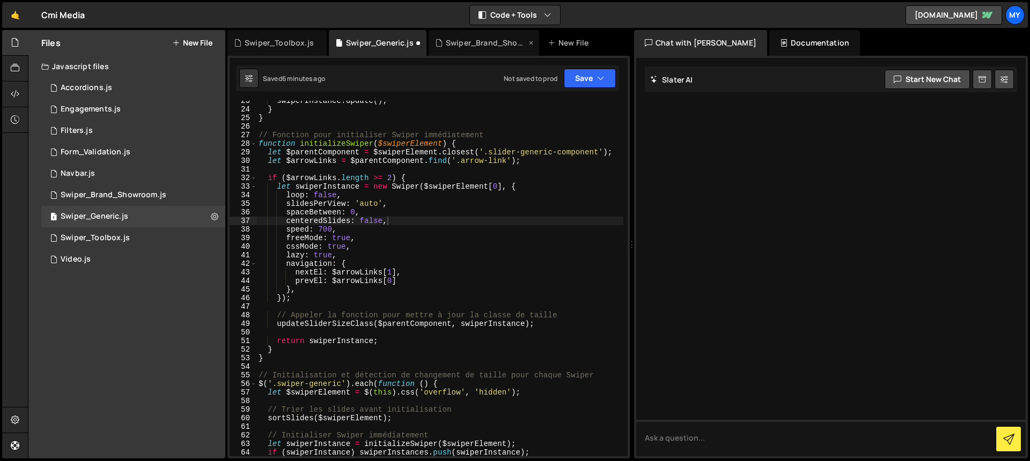
click at [446, 44] on div "Swiper_Brand_Showroom.js" at bounding box center [486, 43] width 80 height 11
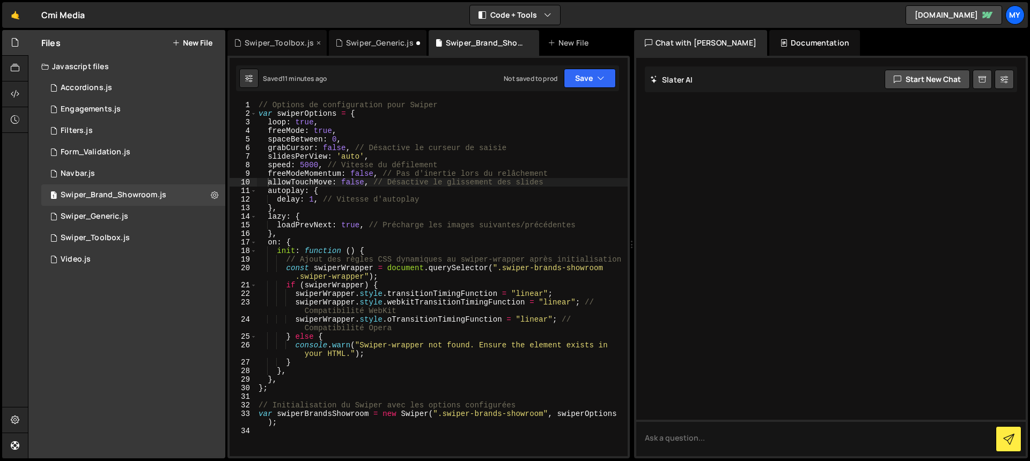
click at [280, 41] on div "Swiper_Toolbox.js" at bounding box center [279, 43] width 69 height 11
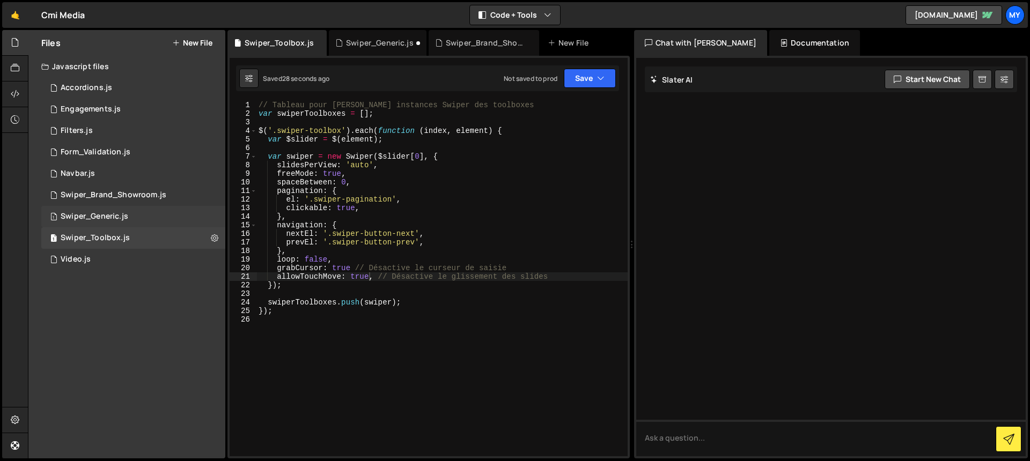
click at [136, 222] on div "1 Swiper_Generic.js 0" at bounding box center [133, 216] width 184 height 21
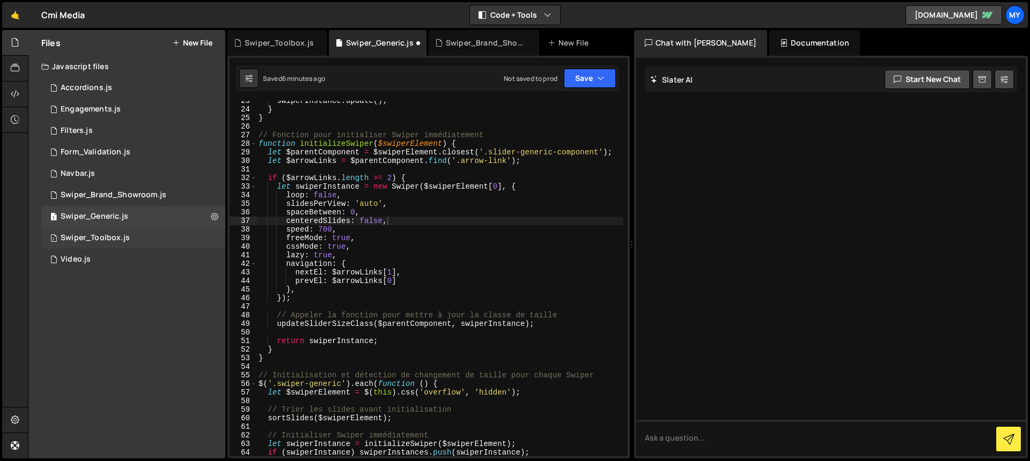
click at [137, 241] on div "1 Swiper_Toolbox.js 0" at bounding box center [133, 237] width 184 height 21
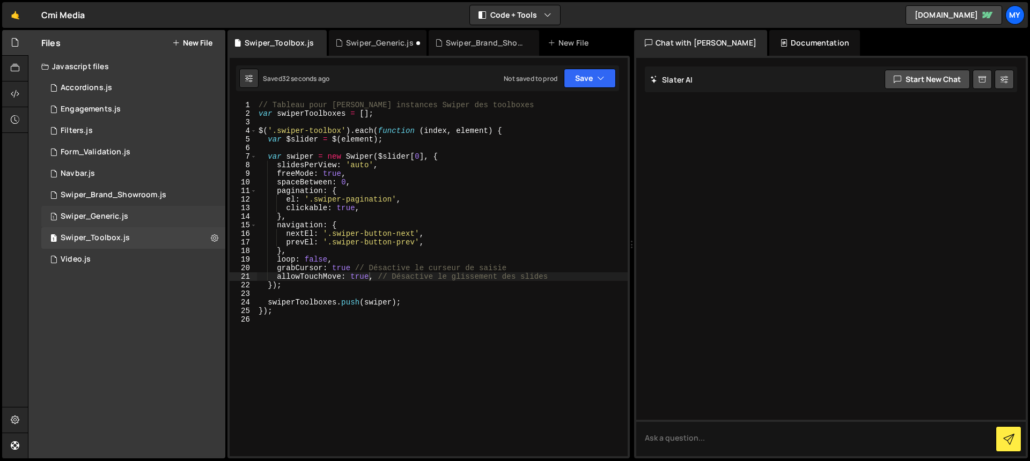
click at [135, 215] on div "1 Swiper_Generic.js 0" at bounding box center [133, 216] width 184 height 21
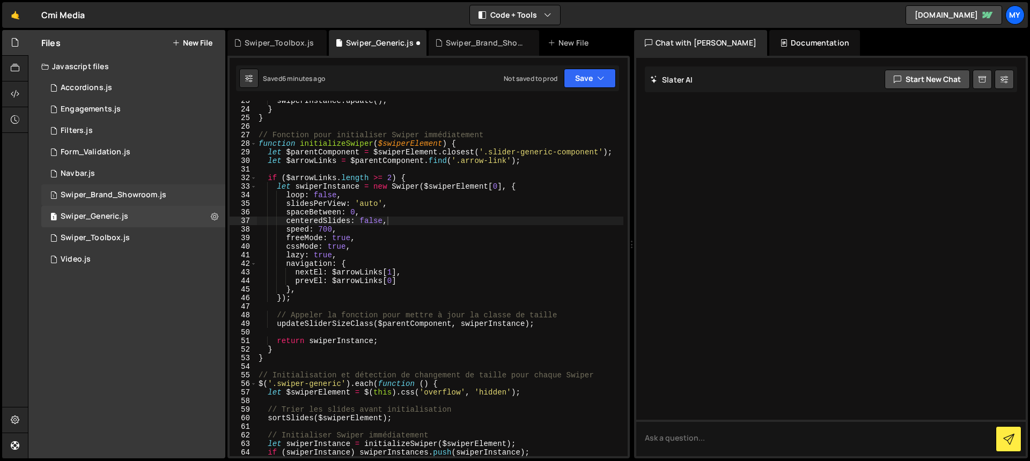
click at [148, 192] on div "Swiper_Brand_Showroom.js" at bounding box center [114, 195] width 106 height 10
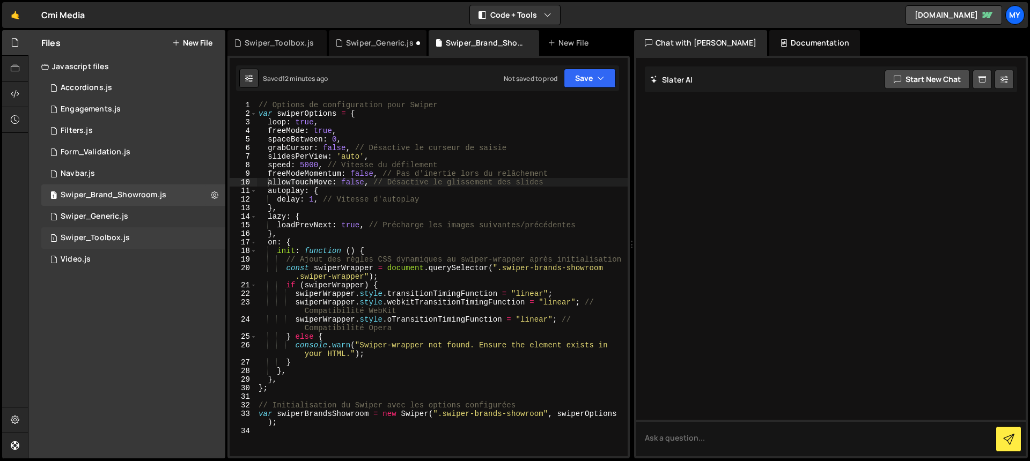
click at [138, 239] on div "1 Swiper_Toolbox.js 0" at bounding box center [133, 237] width 184 height 21
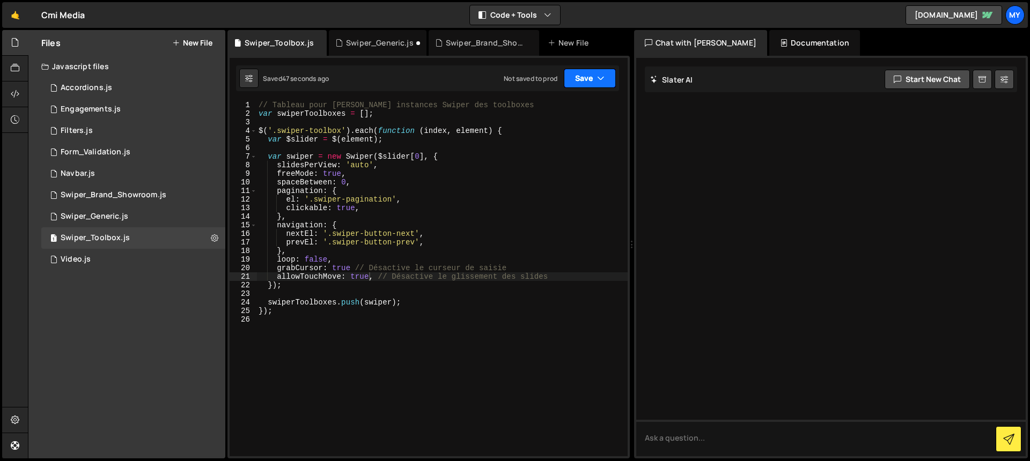
click at [600, 77] on icon "button" at bounding box center [601, 78] width 8 height 11
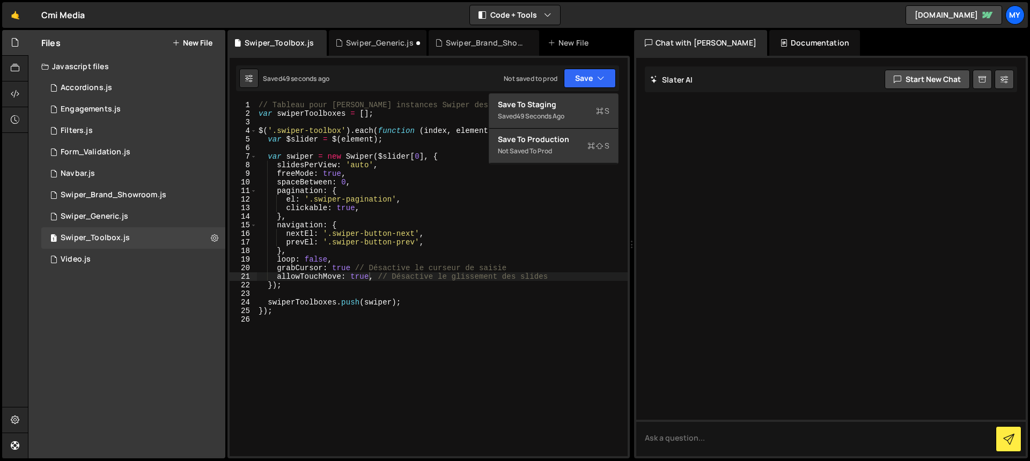
click at [465, 77] on div "Saved 49 seconds ago Not saved to prod Upgrade to Edit Save Save to Staging S S…" at bounding box center [427, 78] width 383 height 26
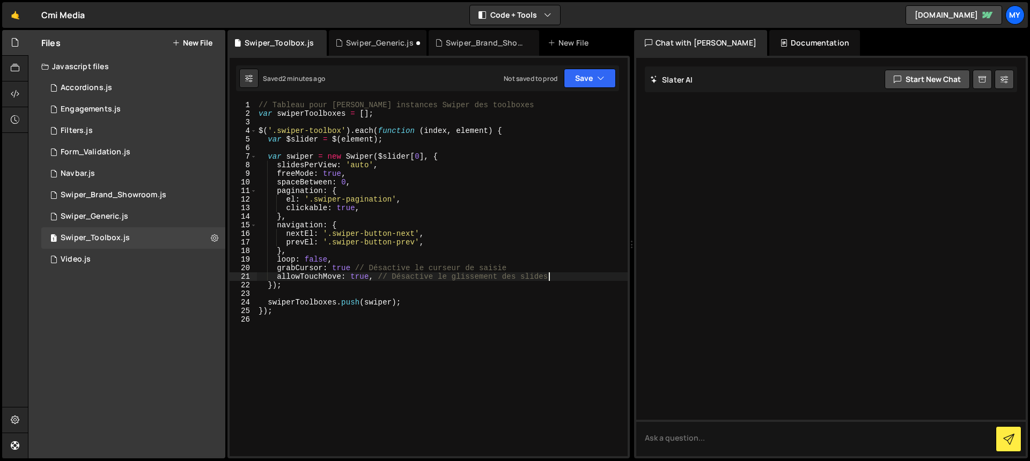
click at [574, 277] on div "// Tableau pour [PERSON_NAME] instances Swiper des toolboxes var swiperToolboxe…" at bounding box center [441, 287] width 371 height 373
click at [357, 174] on div "// Tableau pour [PERSON_NAME] instances Swiper des toolboxes var swiperToolboxe…" at bounding box center [441, 287] width 371 height 373
drag, startPoint x: 368, startPoint y: 173, endPoint x: 277, endPoint y: 170, distance: 90.7
click at [277, 170] on div "// Tableau pour [PERSON_NAME] instances Swiper des toolboxes var swiperToolboxe…" at bounding box center [441, 287] width 371 height 373
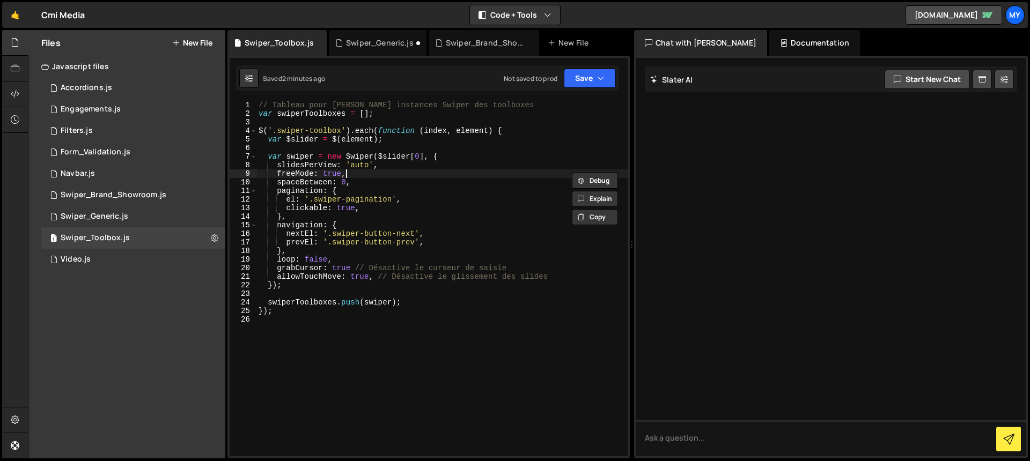
click at [373, 174] on div "// Tableau pour [PERSON_NAME] instances Swiper des toolboxes var swiperToolboxe…" at bounding box center [441, 287] width 371 height 373
click at [345, 173] on div "// Tableau pour [PERSON_NAME] instances Swiper des toolboxes var swiperToolboxe…" at bounding box center [441, 287] width 371 height 373
drag, startPoint x: 341, startPoint y: 172, endPoint x: 359, endPoint y: 186, distance: 22.9
click at [341, 171] on div "// Tableau pour [PERSON_NAME] instances Swiper des toolboxes var swiperToolboxe…" at bounding box center [441, 287] width 371 height 373
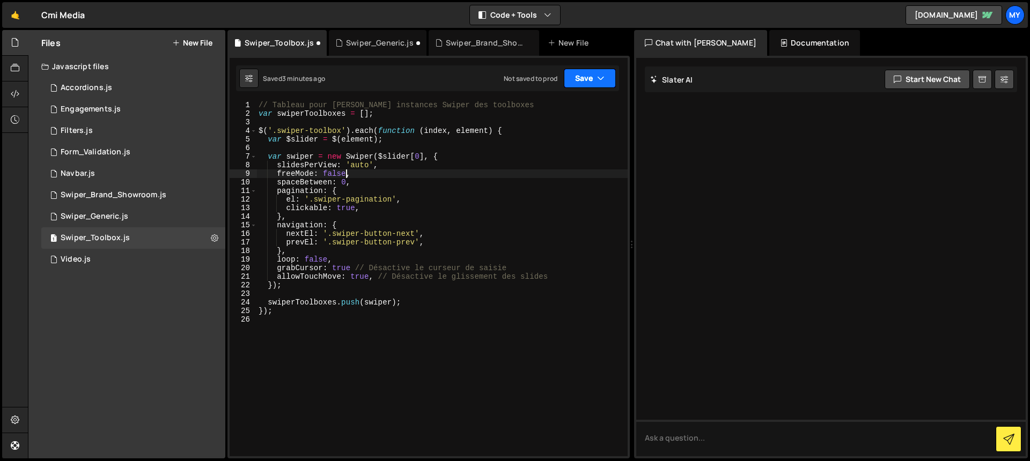
click at [591, 78] on button "Save" at bounding box center [590, 78] width 52 height 19
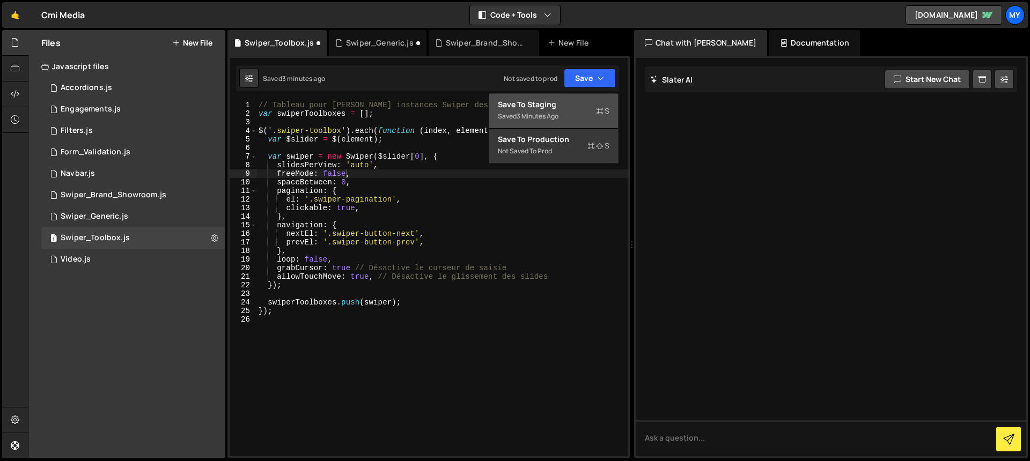
click at [590, 109] on div "Save to Staging S" at bounding box center [554, 104] width 112 height 11
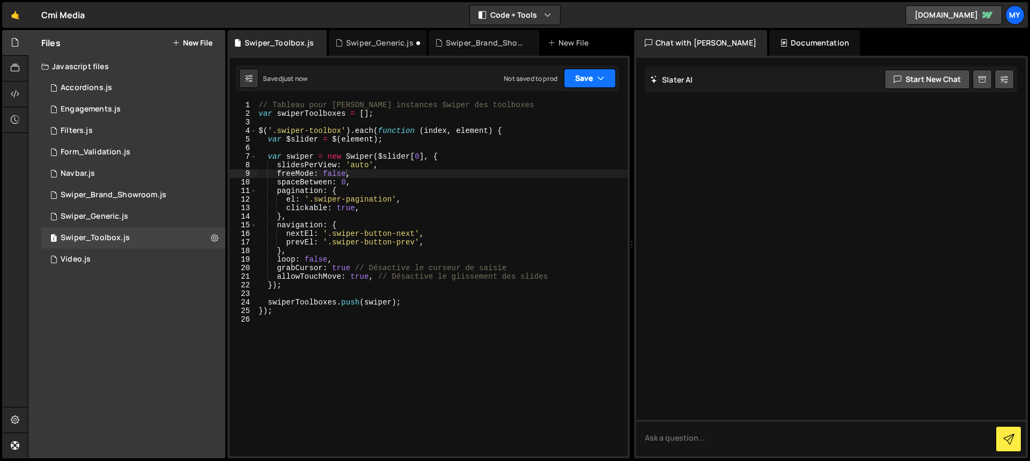
click at [600, 81] on icon "button" at bounding box center [601, 78] width 8 height 11
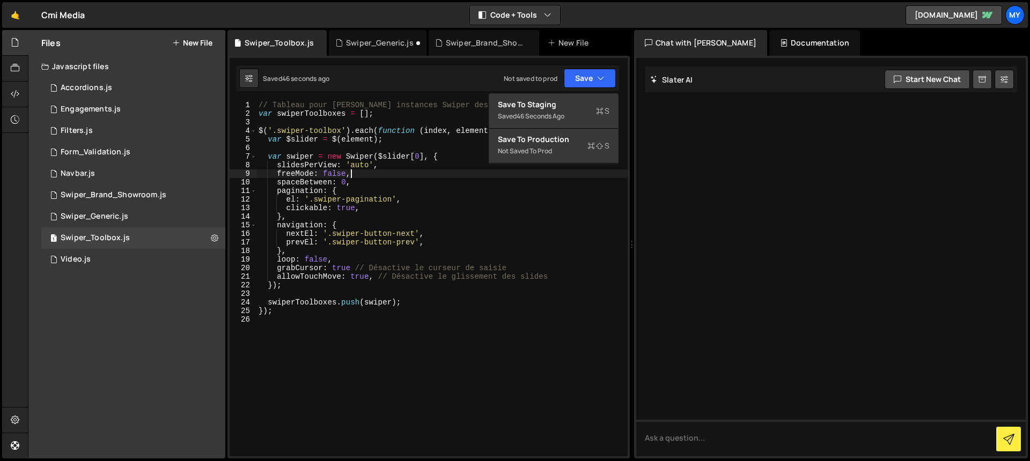
click at [402, 178] on div "// Tableau pour [PERSON_NAME] instances Swiper des toolboxes var swiperToolboxe…" at bounding box center [441, 287] width 371 height 373
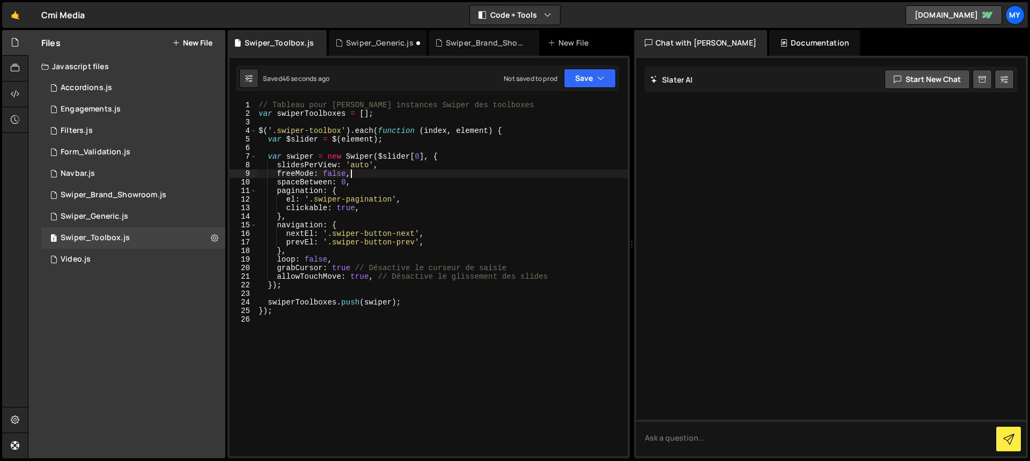
click at [347, 173] on div "// Tableau pour [PERSON_NAME] instances Swiper des toolboxes var swiperToolboxe…" at bounding box center [441, 287] width 371 height 373
click at [154, 216] on div "1 Swiper_Generic.js 0" at bounding box center [133, 216] width 184 height 21
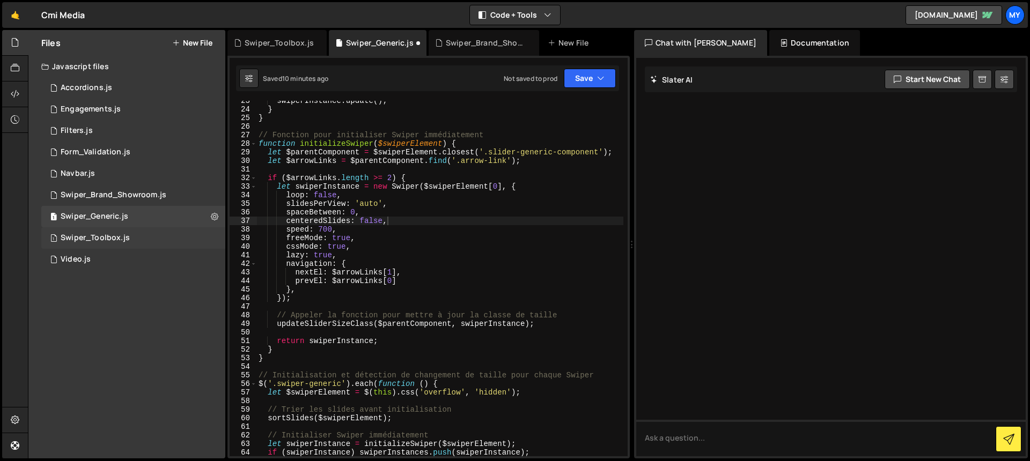
click at [139, 236] on div "1 Swiper_Toolbox.js 0" at bounding box center [133, 237] width 184 height 21
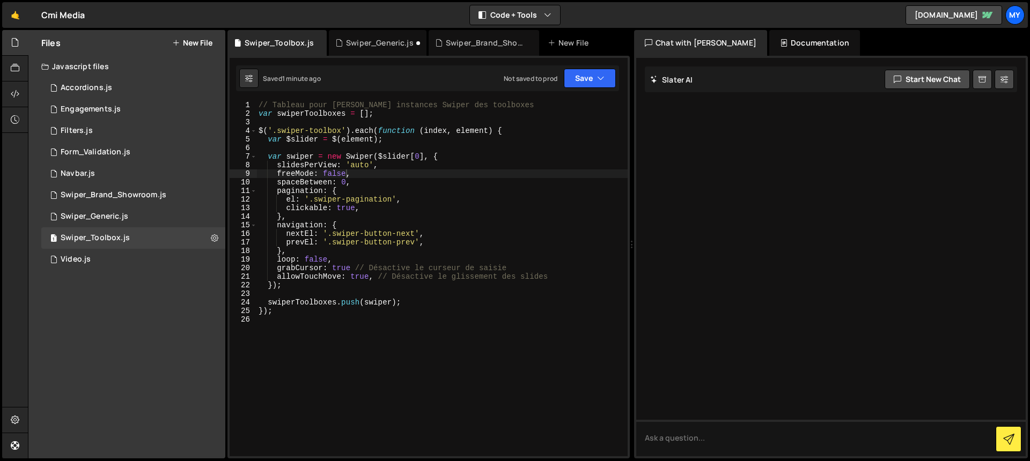
click at [347, 173] on div "// Tableau pour [PERSON_NAME] instances Swiper des toolboxes var swiperToolboxe…" at bounding box center [441, 287] width 371 height 373
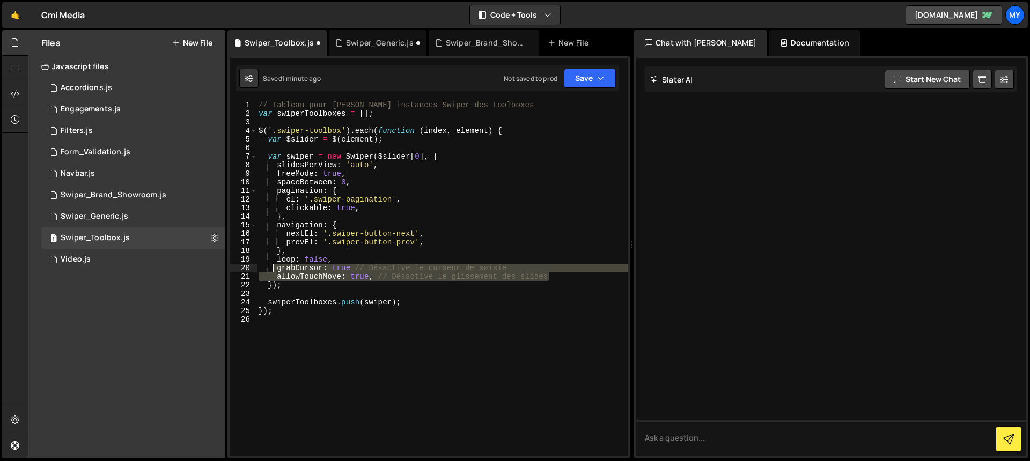
drag, startPoint x: 553, startPoint y: 277, endPoint x: 273, endPoint y: 269, distance: 280.7
click at [272, 270] on div "// Tableau pour [PERSON_NAME] instances Swiper des toolboxes var swiperToolboxe…" at bounding box center [441, 287] width 371 height 373
click at [273, 269] on div "// Tableau pour [PERSON_NAME] instances Swiper des toolboxes var swiperToolboxe…" at bounding box center [441, 279] width 371 height 356
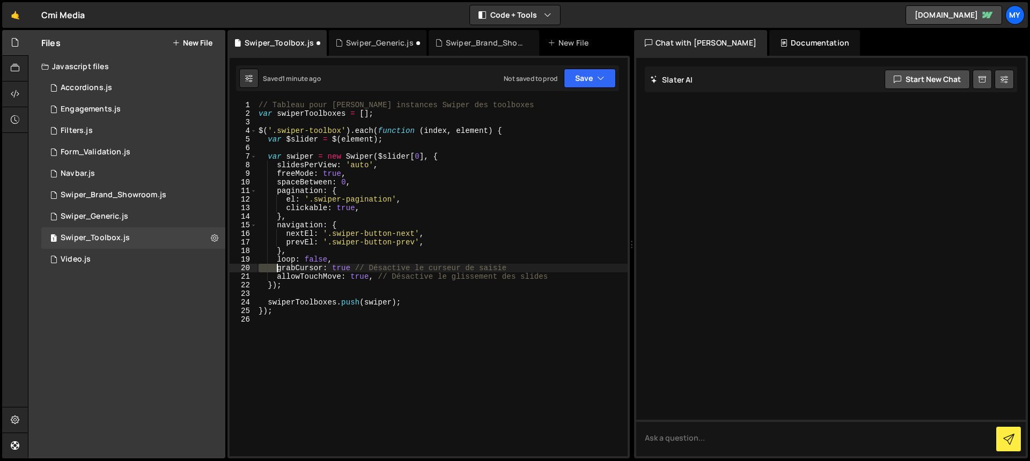
click at [277, 269] on div "// Tableau pour [PERSON_NAME] instances Swiper des toolboxes var swiperToolboxe…" at bounding box center [441, 287] width 371 height 373
click at [274, 273] on div "// Tableau pour [PERSON_NAME] instances Swiper des toolboxes var swiperToolboxe…" at bounding box center [441, 287] width 371 height 373
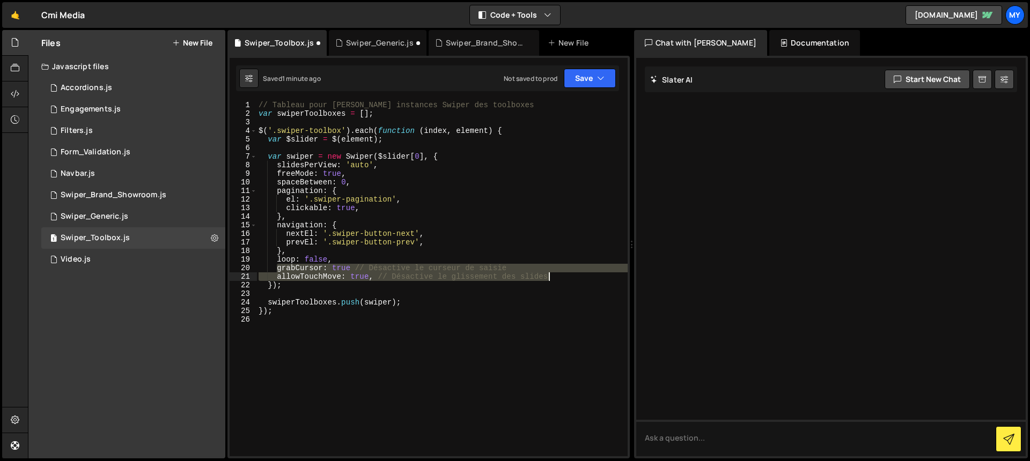
drag, startPoint x: 277, startPoint y: 268, endPoint x: 551, endPoint y: 276, distance: 274.2
click at [551, 276] on div "// Tableau pour [PERSON_NAME] instances Swiper des toolboxes var swiperToolboxe…" at bounding box center [441, 287] width 371 height 373
type textarea "grabCursor: true // Désactive le curseur de saisie allowTouchMove: true, // Dés…"
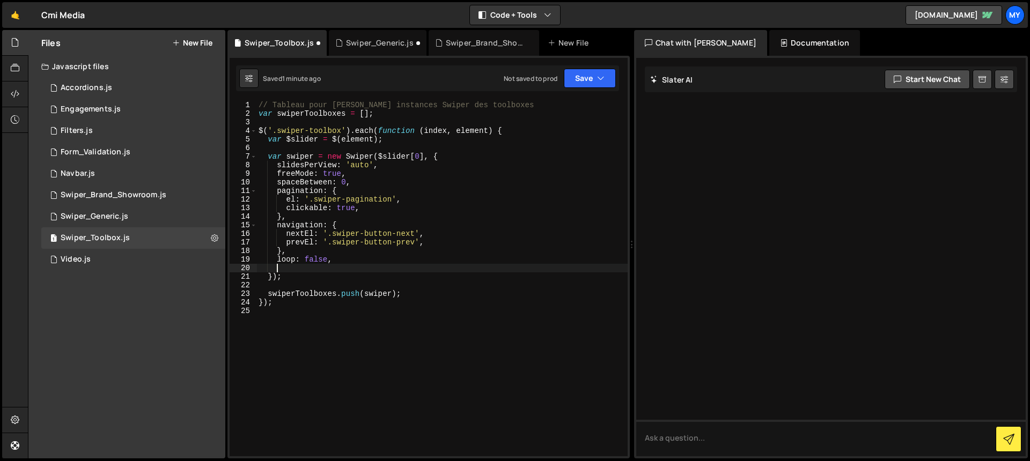
scroll to position [0, 0]
type textarea "loop: false,"
click at [592, 79] on button "Save" at bounding box center [590, 78] width 52 height 19
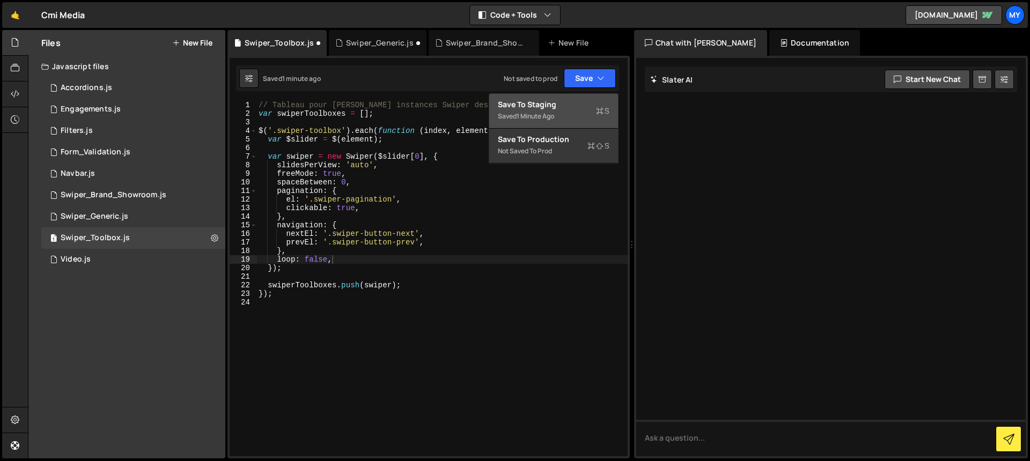
click at [578, 101] on div "Save to Staging S" at bounding box center [554, 104] width 112 height 11
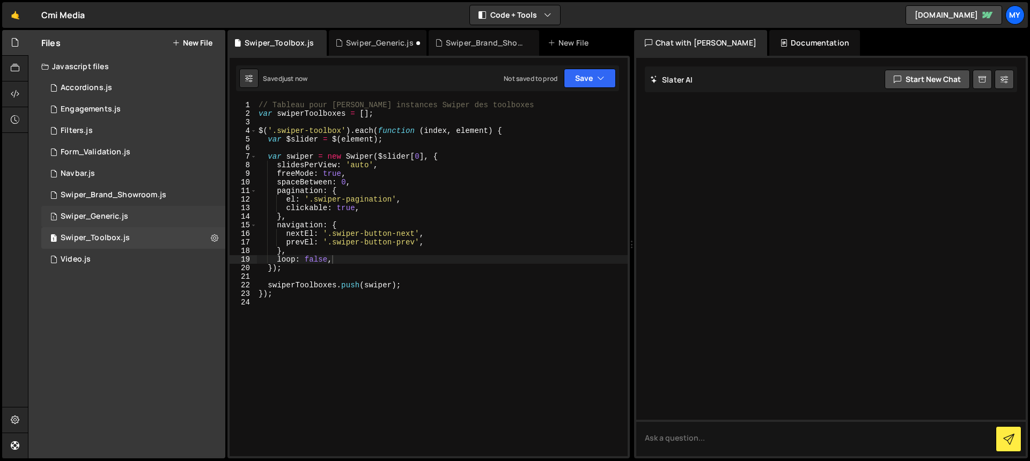
click at [90, 217] on div "Swiper_Generic.js" at bounding box center [95, 217] width 68 height 10
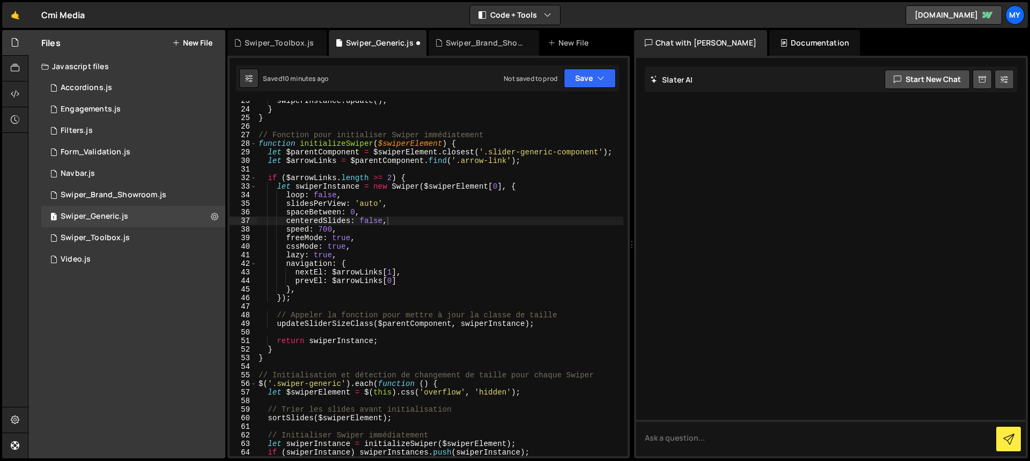
click at [385, 219] on div "swiperInstance . update ( ) ; } } // Fonction pour initialiser Swiper immédiate…" at bounding box center [439, 283] width 367 height 373
click at [352, 238] on div "swiperInstance . update ( ) ; } } // Fonction pour initialiser Swiper immédiate…" at bounding box center [439, 283] width 367 height 373
type textarea "freeMode: false,"
click at [583, 85] on button "Save" at bounding box center [590, 78] width 52 height 19
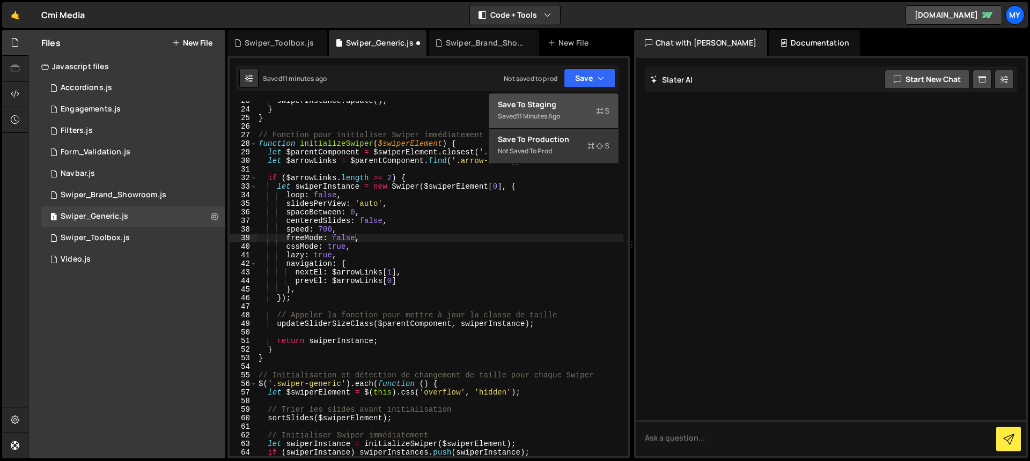
click at [584, 107] on div "Save to Staging S" at bounding box center [554, 104] width 112 height 11
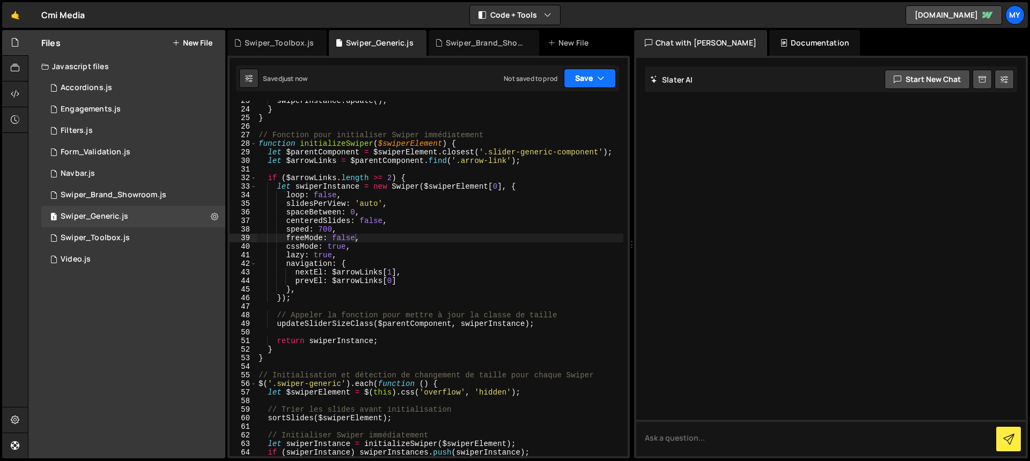
click at [592, 79] on button "Save" at bounding box center [590, 78] width 52 height 19
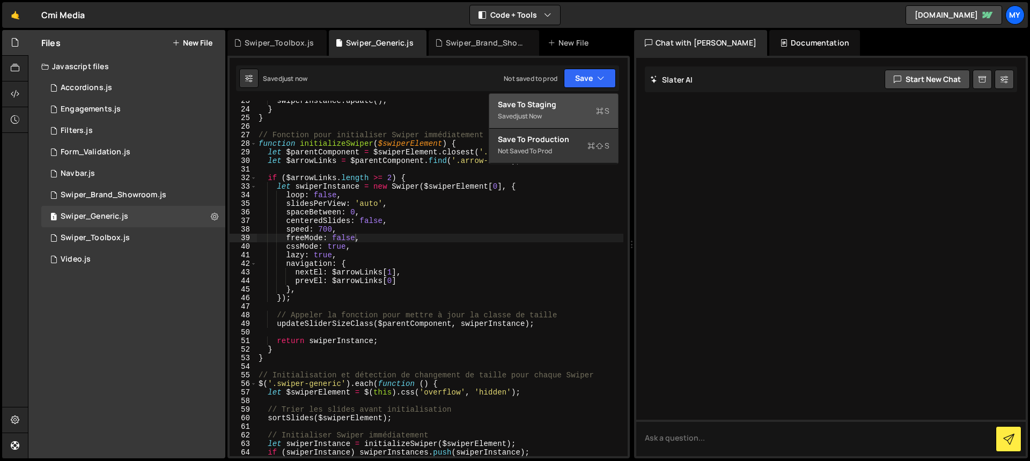
click at [574, 110] on div "Saved just now" at bounding box center [554, 116] width 112 height 13
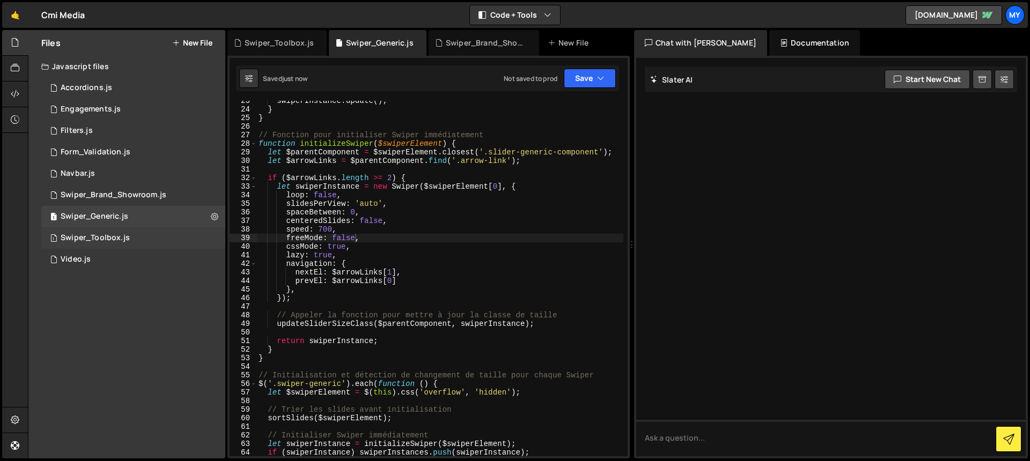
click at [135, 236] on div "1 Swiper_Toolbox.js 0" at bounding box center [133, 237] width 184 height 21
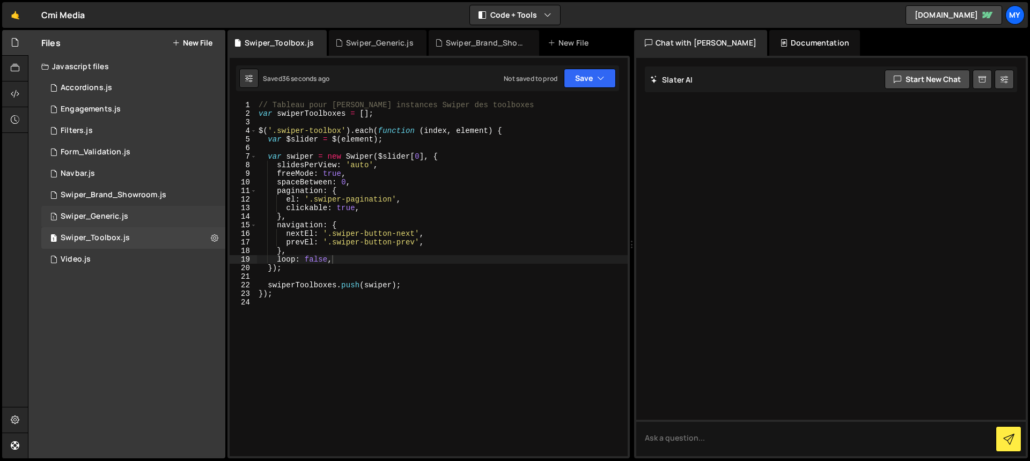
click at [144, 215] on div "1 Swiper_Generic.js 0" at bounding box center [133, 216] width 184 height 21
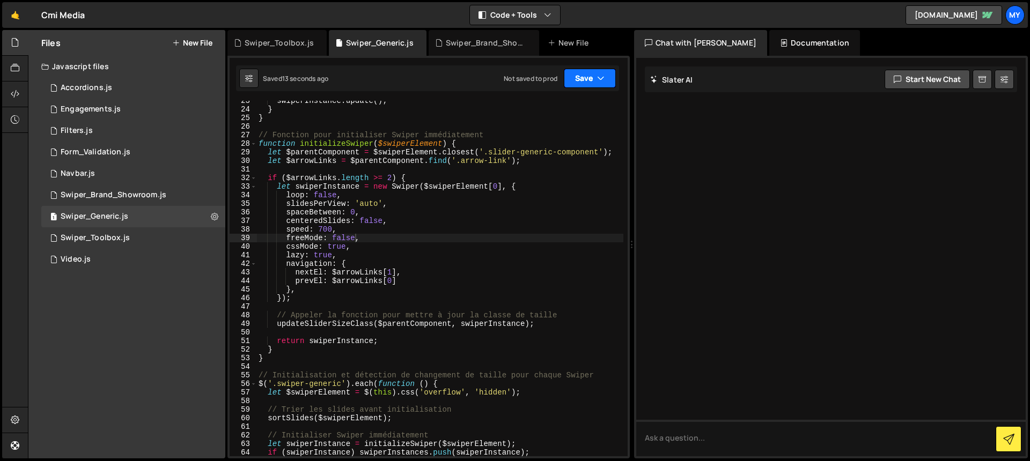
click at [573, 79] on button "Save" at bounding box center [590, 78] width 52 height 19
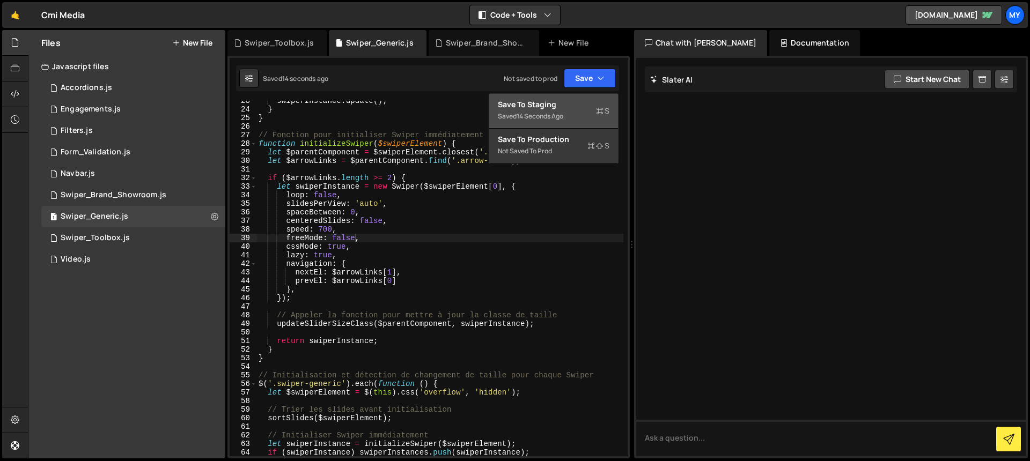
click at [567, 99] on div "Save to Staging S" at bounding box center [554, 104] width 112 height 11
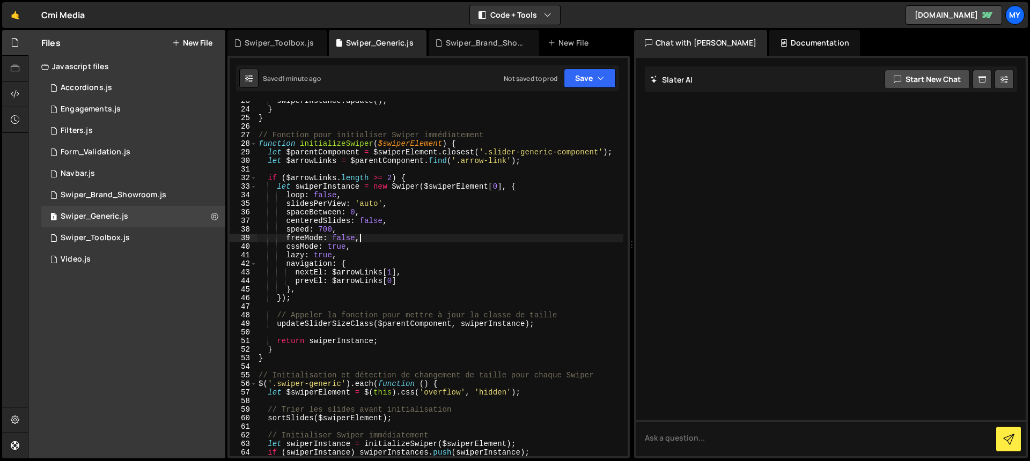
click at [379, 242] on div "swiperInstance . update ( ) ; } } // Fonction pour initialiser Swiper immédiate…" at bounding box center [439, 283] width 367 height 373
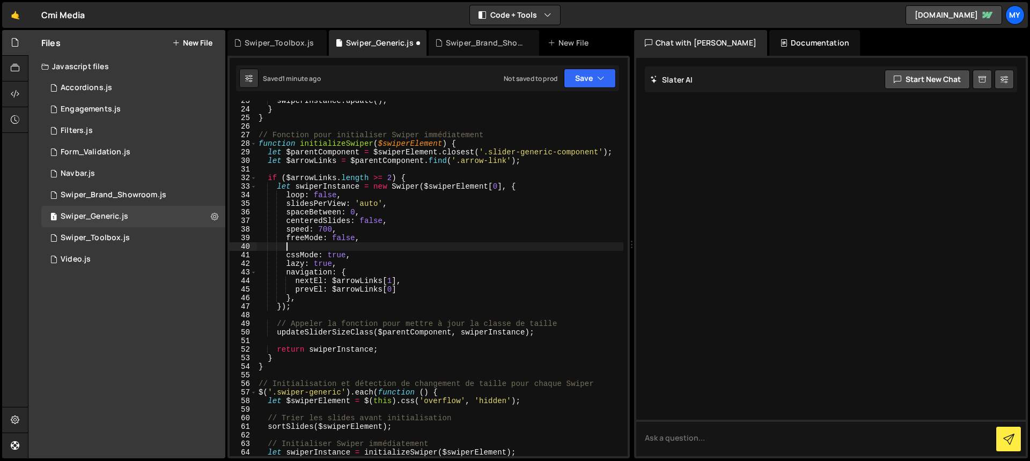
scroll to position [0, 2]
paste textarea "allowTouchMove: true, // Désactive le glissement des slides"
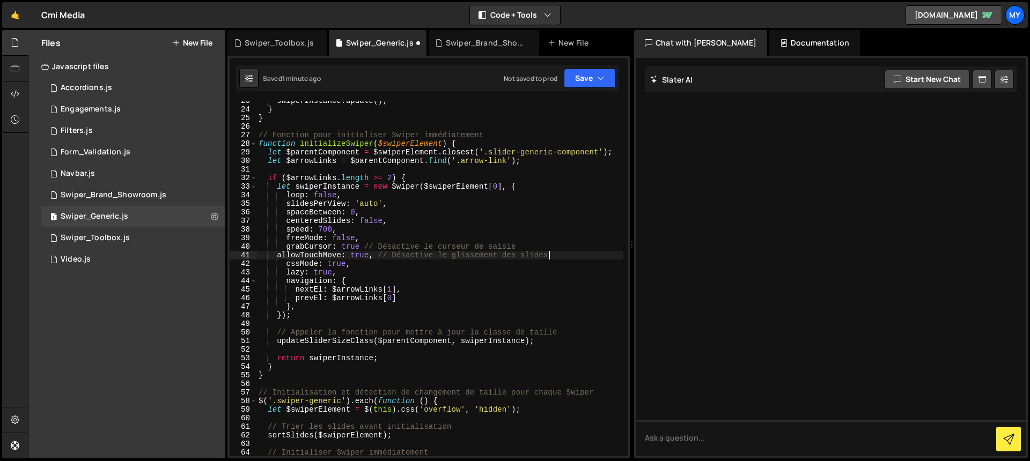
click at [275, 257] on div "swiperInstance . update ( ) ; } } // Fonction pour initialiser Swiper immédiate…" at bounding box center [439, 283] width 367 height 373
click at [586, 83] on button "Save" at bounding box center [590, 78] width 52 height 19
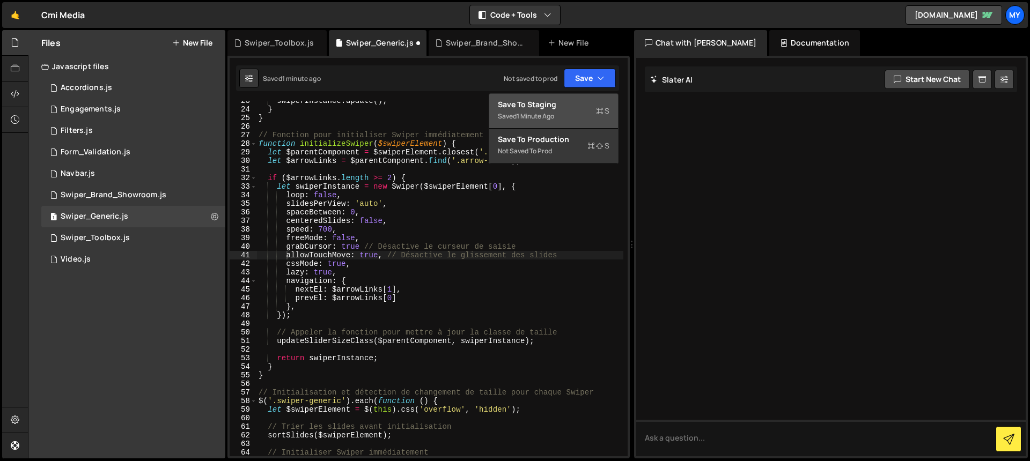
click at [585, 111] on div "Saved 1 minute ago" at bounding box center [554, 116] width 112 height 13
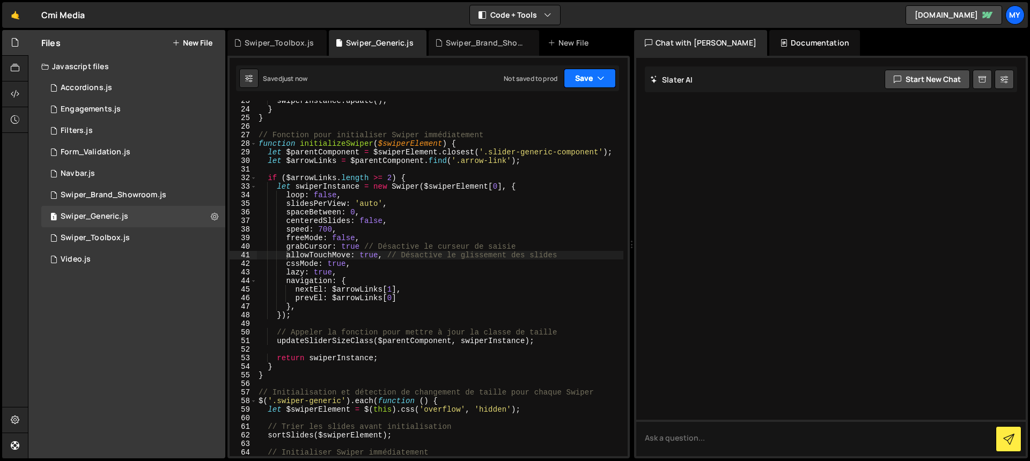
click at [588, 78] on button "Save" at bounding box center [590, 78] width 52 height 19
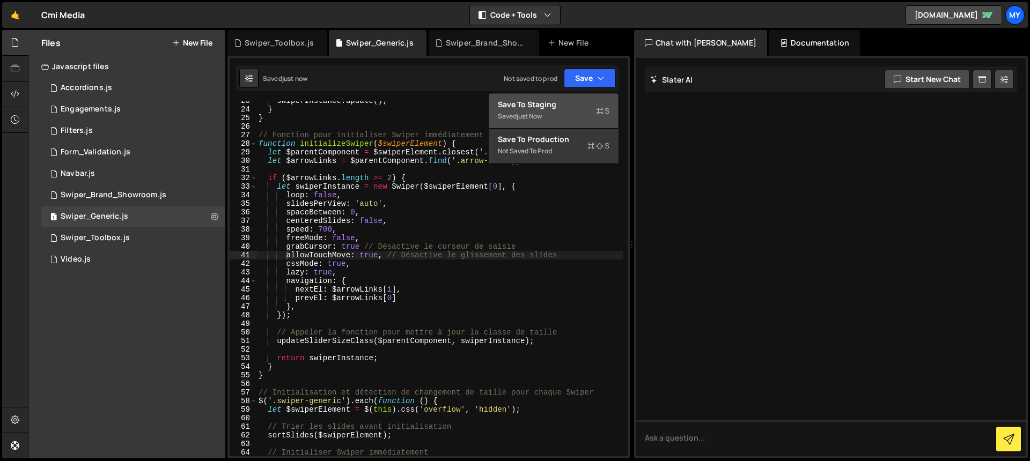
click at [579, 100] on div "Save to Staging S" at bounding box center [554, 104] width 112 height 11
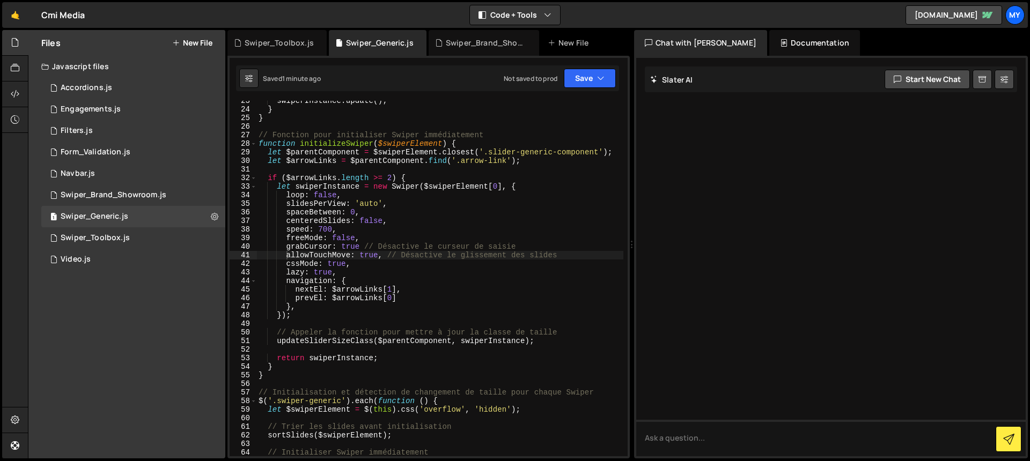
click at [355, 240] on div "swiperInstance . update ( ) ; } } // Fonction pour initialiser Swiper immédiate…" at bounding box center [439, 283] width 367 height 373
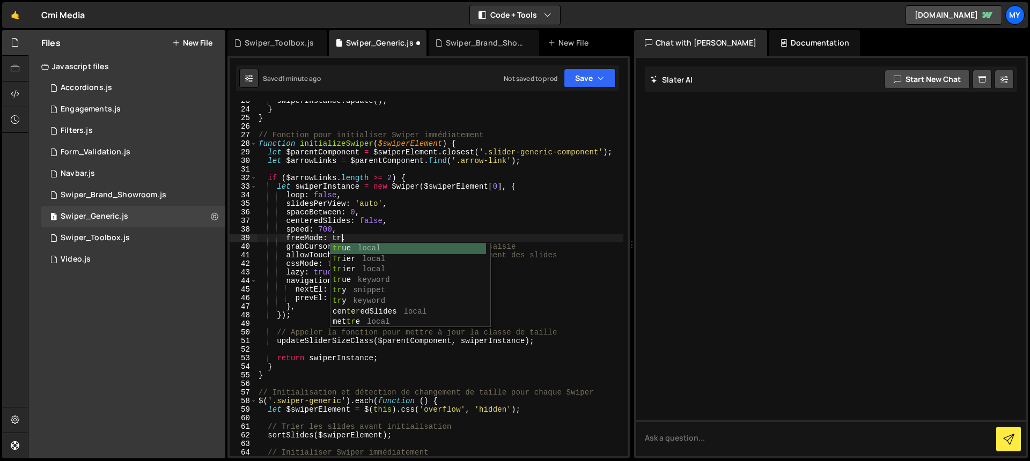
scroll to position [0, 6]
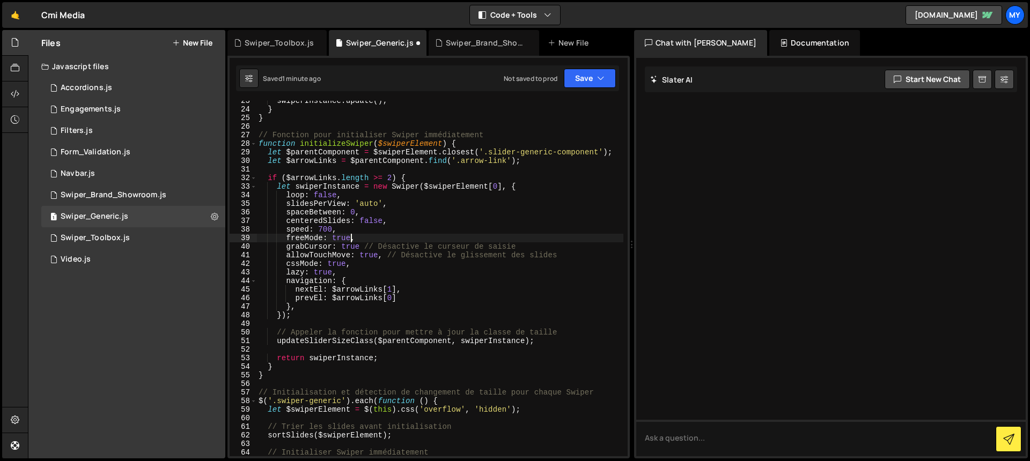
click at [447, 236] on div "swiperInstance . update ( ) ; } } // Fonction pour initialiser Swiper immédiate…" at bounding box center [439, 283] width 367 height 373
click at [143, 236] on div "1 Swiper_Toolbox.js 0" at bounding box center [133, 237] width 184 height 21
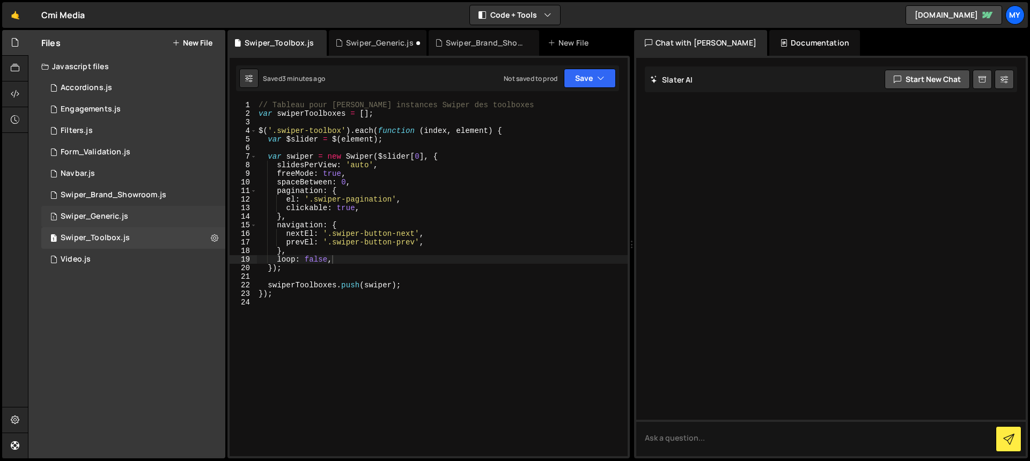
click at [141, 216] on div "1 Swiper_Generic.js 0" at bounding box center [133, 216] width 184 height 21
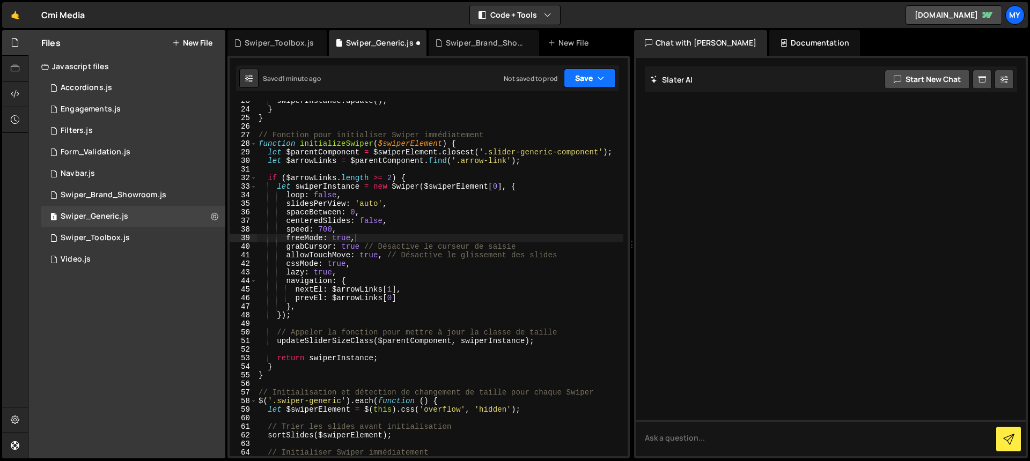
click at [577, 75] on button "Save" at bounding box center [590, 78] width 52 height 19
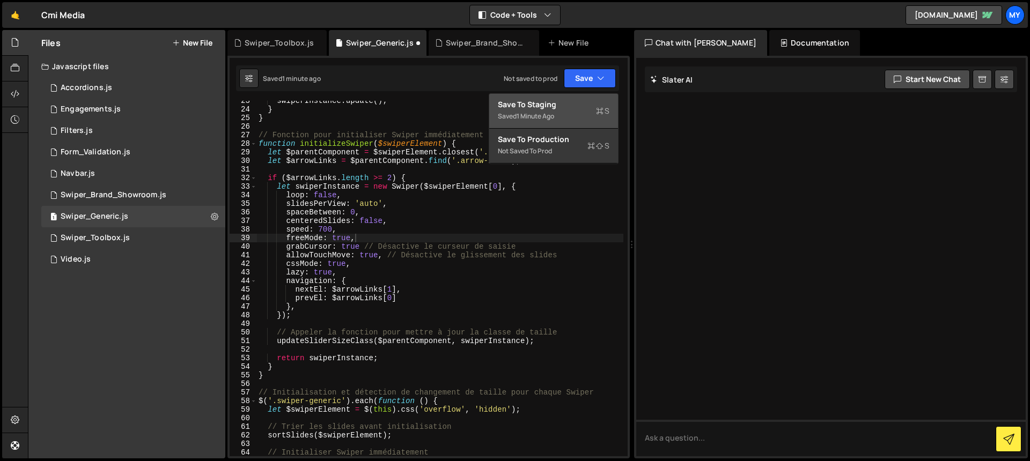
click at [573, 105] on div "Save to Staging S" at bounding box center [554, 104] width 112 height 11
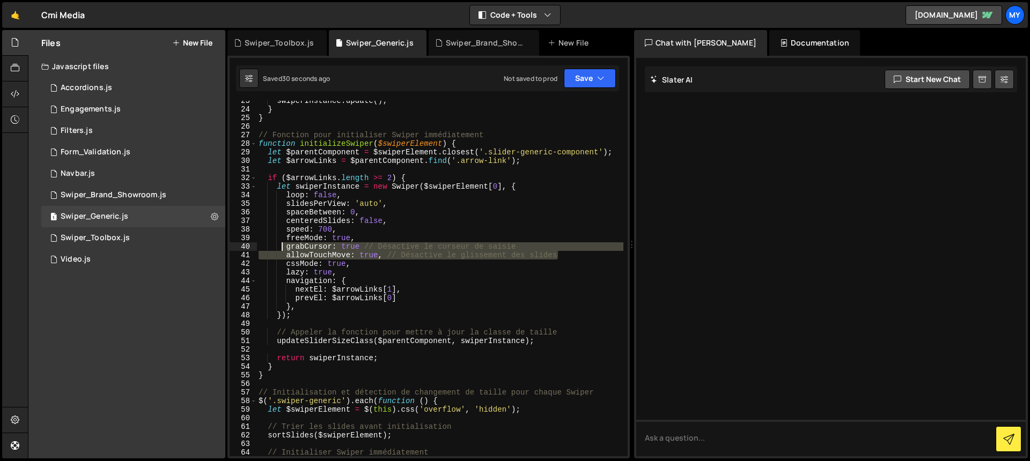
drag, startPoint x: 566, startPoint y: 255, endPoint x: 281, endPoint y: 246, distance: 285.5
click at [281, 246] on div "swiperInstance . update ( ) ; } } // Fonction pour initialiser Swiper immédiate…" at bounding box center [439, 283] width 367 height 373
type textarea "grabCursor: true // Désactive le curseur de saisie allowTouchMove: true, // Dés…"
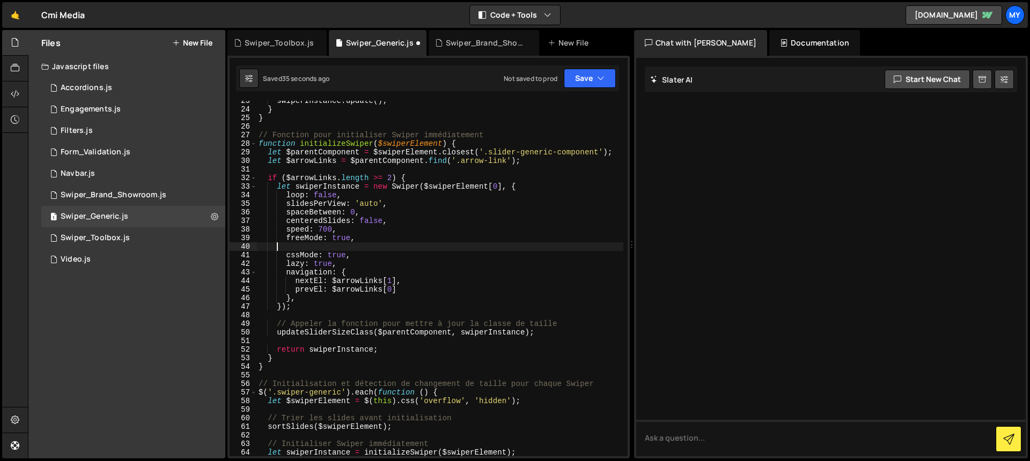
scroll to position [0, 0]
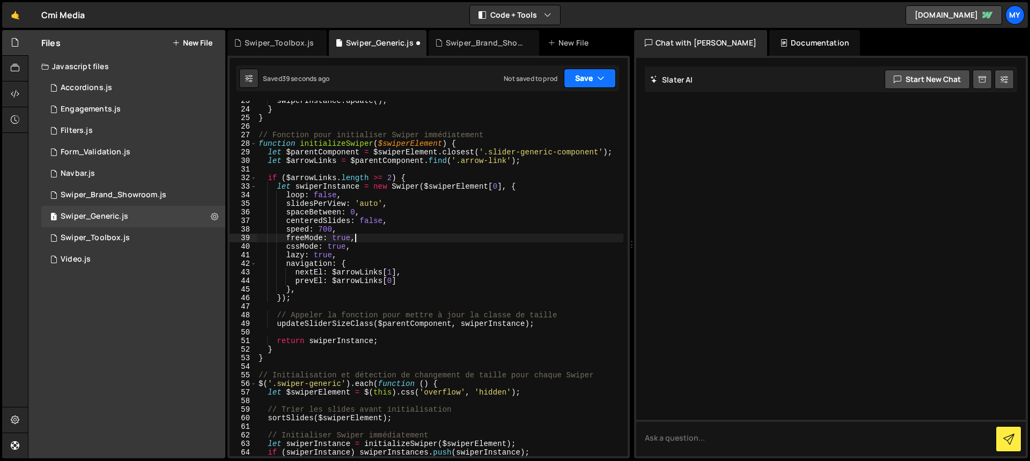
click at [578, 84] on button "Save" at bounding box center [590, 78] width 52 height 19
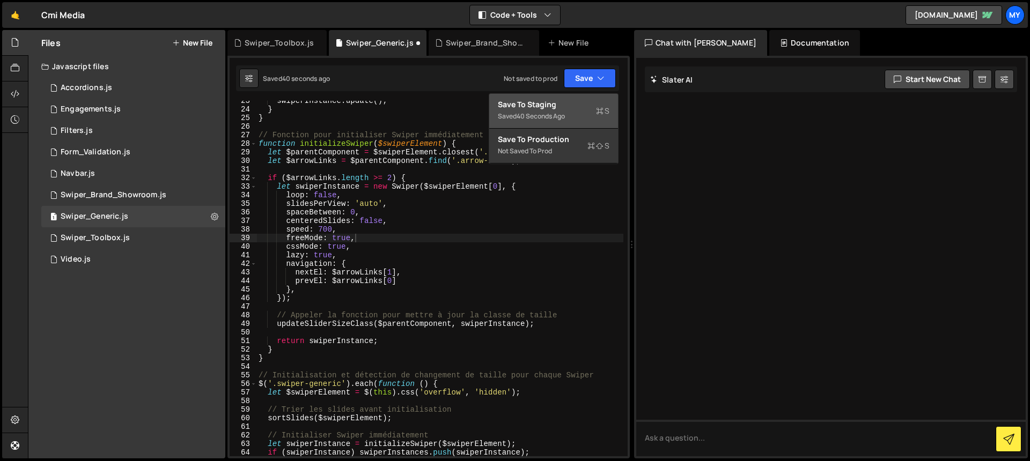
click at [579, 108] on div "Save to Staging S" at bounding box center [554, 104] width 112 height 11
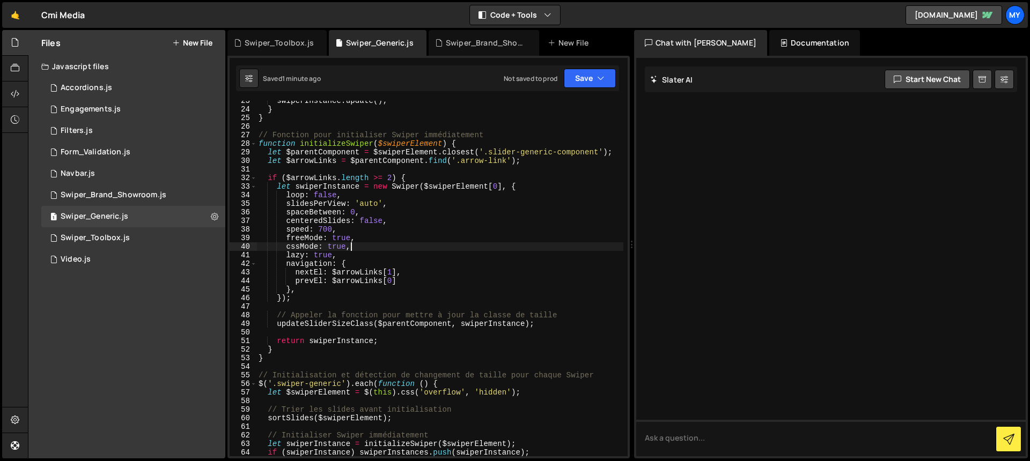
click at [494, 247] on div "swiperInstance . update ( ) ; } } // Fonction pour initialiser Swiper immédiate…" at bounding box center [439, 283] width 367 height 373
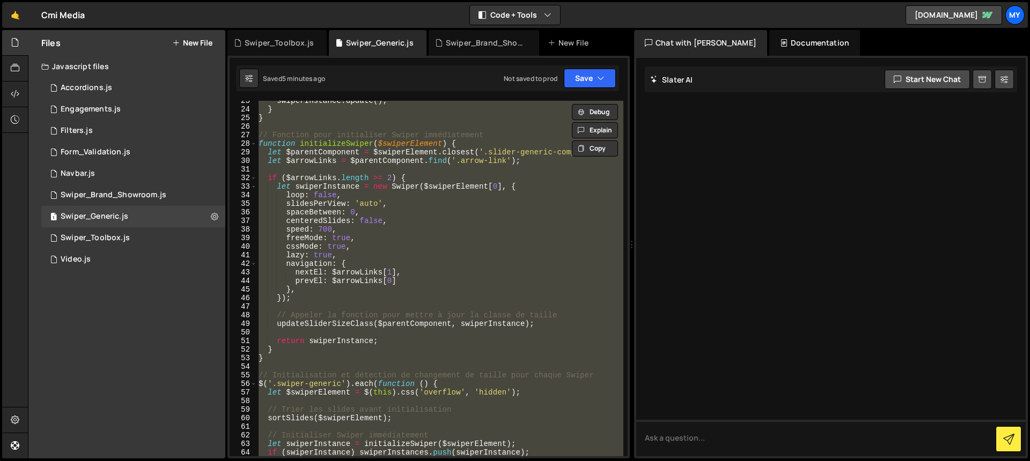
click at [382, 241] on div "swiperInstance . update ( ) ; } } // Fonction pour initialiser Swiper immédiate…" at bounding box center [439, 279] width 367 height 356
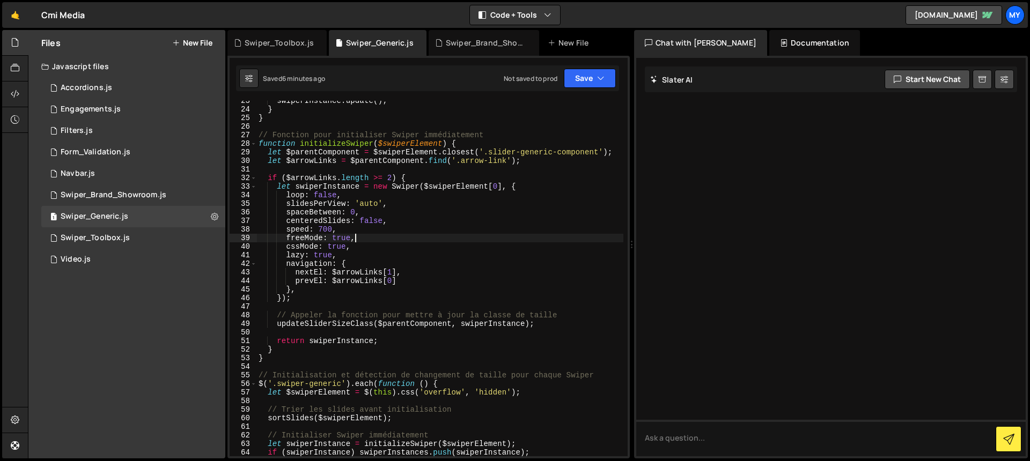
click at [349, 239] on div "swiperInstance . update ( ) ; } } // Fonction pour initialiser Swiper immédiate…" at bounding box center [439, 283] width 367 height 373
type textarea "cssMode: false,"
click at [364, 249] on div "swiperInstance . update ( ) ; } } // Fonction pour initialiser Swiper immédiate…" at bounding box center [439, 283] width 367 height 373
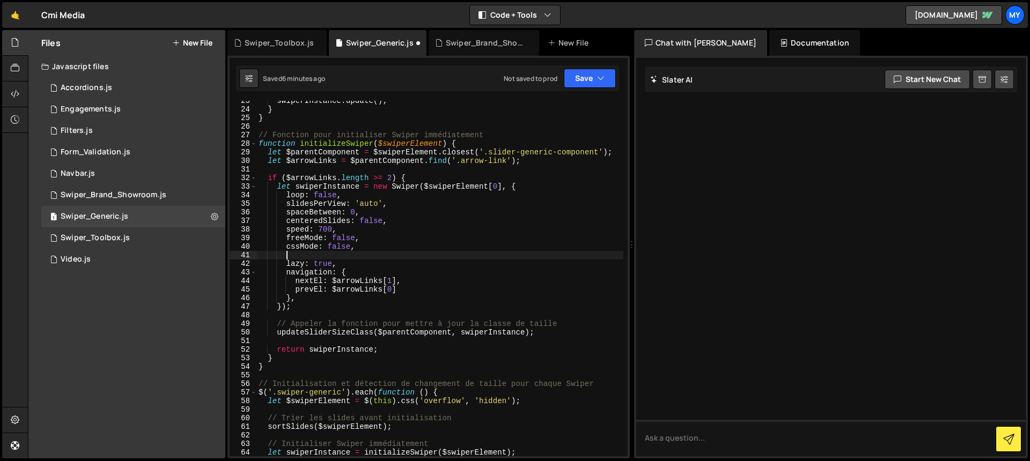
scroll to position [0, 2]
paste textarea "allowTouchMove: true,"
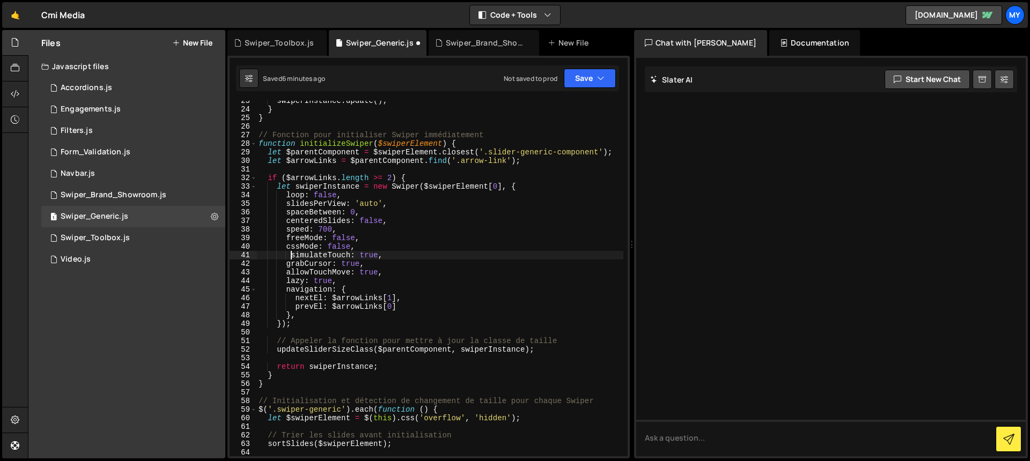
click at [291, 255] on div "swiperInstance . update ( ) ; } } // Fonction pour initialiser Swiper immédiate…" at bounding box center [439, 283] width 367 height 373
click at [577, 75] on button "Save" at bounding box center [590, 78] width 52 height 19
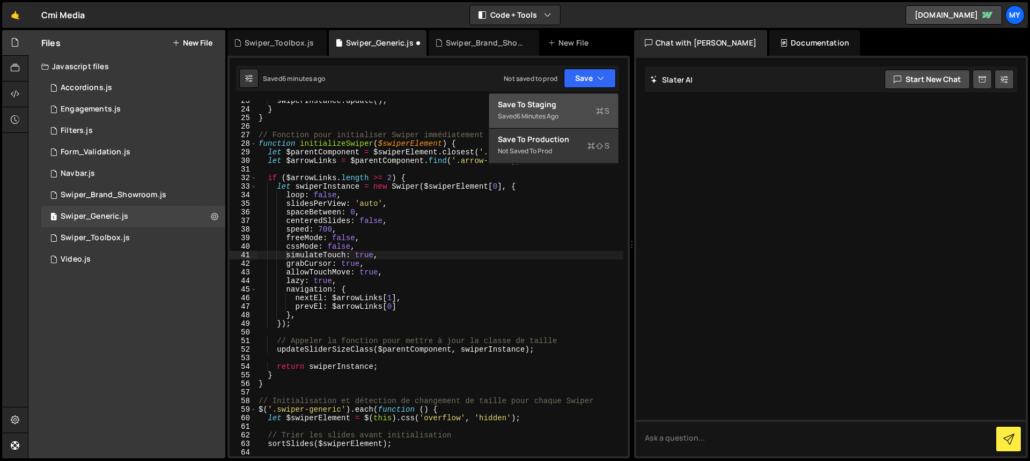
click at [568, 102] on div "Save to Staging S" at bounding box center [554, 104] width 112 height 11
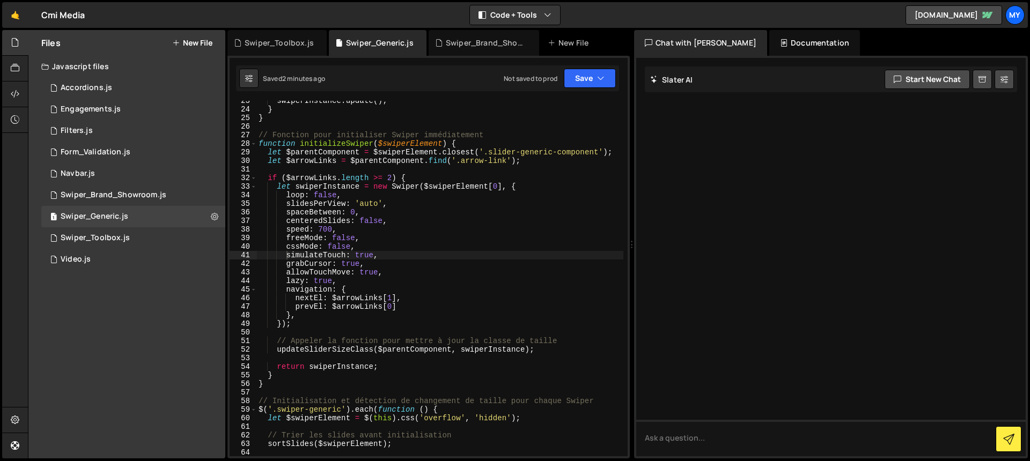
click at [388, 245] on div "swiperInstance . update ( ) ; } } // Fonction pour initialiser Swiper immédiate…" at bounding box center [439, 283] width 367 height 373
click at [388, 242] on div "swiperInstance . update ( ) ; } } // Fonction pour initialiser Swiper immédiate…" at bounding box center [439, 283] width 367 height 373
drag, startPoint x: 535, startPoint y: 341, endPoint x: 279, endPoint y: 340, distance: 256.4
click at [279, 340] on div "swiperInstance . update ( ) ; } } // Fonction pour initialiser Swiper immédiate…" at bounding box center [439, 283] width 367 height 373
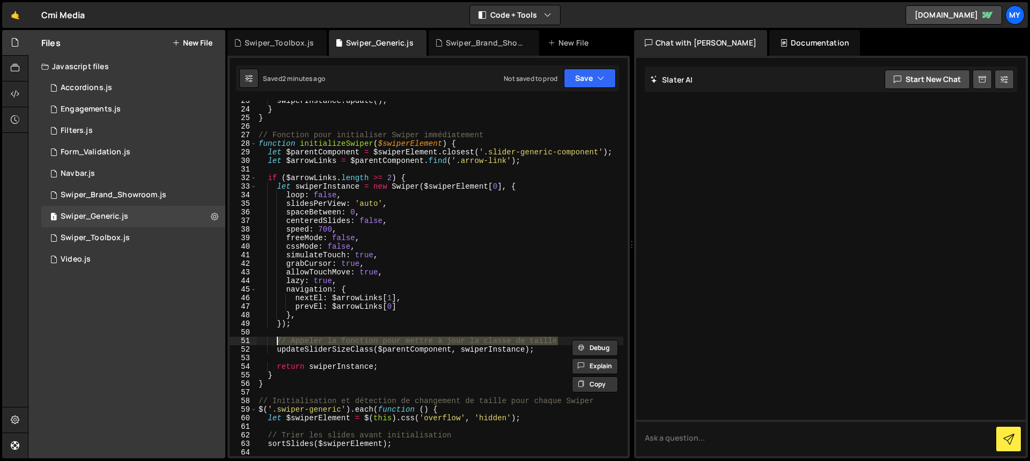
click at [402, 252] on div "swiperInstance . update ( ) ; } } // Fonction pour initialiser Swiper immédiate…" at bounding box center [439, 283] width 367 height 373
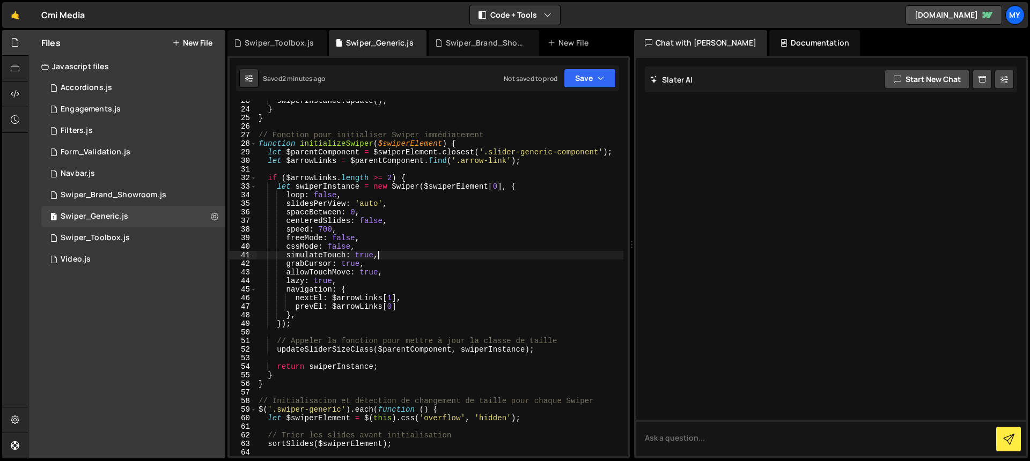
click at [399, 237] on div "swiperInstance . update ( ) ; } } // Fonction pour initialiser Swiper immédiate…" at bounding box center [439, 283] width 367 height 373
drag, startPoint x: 479, startPoint y: 238, endPoint x: 365, endPoint y: 238, distance: 113.7
click at [365, 238] on div "swiperInstance . update ( ) ; } } // Fonction pour initialiser Swiper immédiate…" at bounding box center [439, 283] width 367 height 373
click at [390, 255] on div "swiperInstance . update ( ) ; } } // Fonction pour initialiser Swiper immédiate…" at bounding box center [439, 283] width 367 height 373
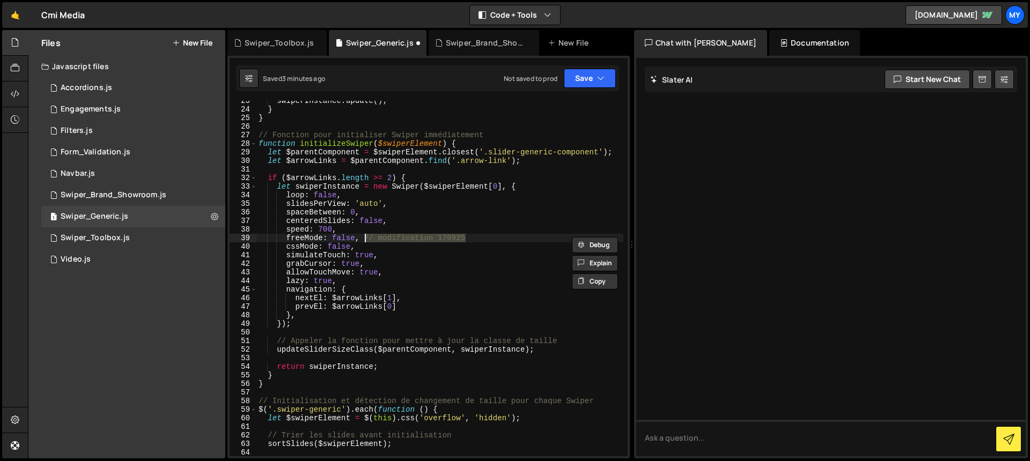
scroll to position [0, 8]
paste textarea "// modification 170925"
click at [420, 248] on div "swiperInstance . update ( ) ; } } // Fonction pour initialiser Swiper immédiate…" at bounding box center [439, 283] width 367 height 373
paste textarea "// modification 170925"
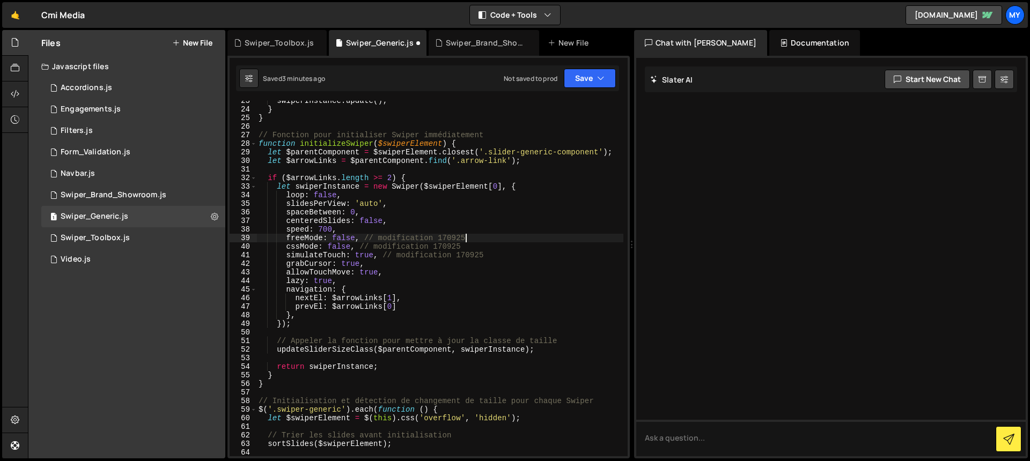
click at [476, 241] on div "swiperInstance . update ( ) ; } } // Fonction pour initialiser Swiper immédiate…" at bounding box center [439, 283] width 367 height 373
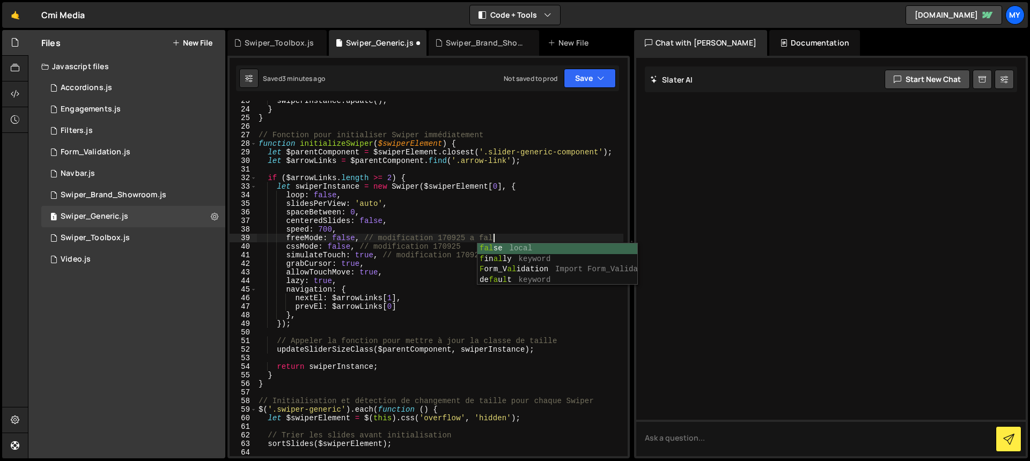
scroll to position [0, 16]
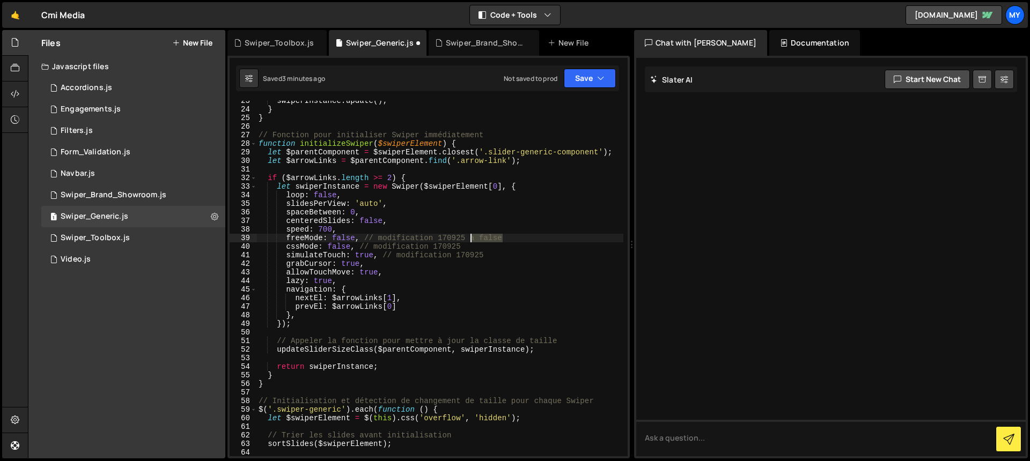
drag, startPoint x: 504, startPoint y: 239, endPoint x: 471, endPoint y: 238, distance: 32.8
click at [471, 238] on div "swiperInstance . update ( ) ; } } // Fonction pour initialiser Swiper immédiate…" at bounding box center [439, 283] width 367 height 373
click at [476, 248] on div "swiperInstance . update ( ) ; } } // Fonction pour initialiser Swiper immédiate…" at bounding box center [439, 283] width 367 height 373
paste textarea "a false"
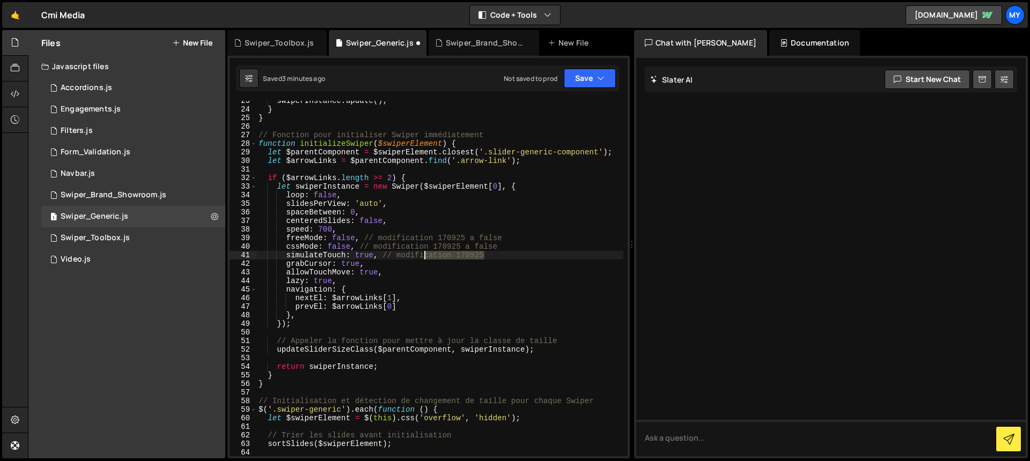
drag, startPoint x: 502, startPoint y: 256, endPoint x: 472, endPoint y: 259, distance: 30.2
click at [465, 259] on div "swiperInstance . update ( ) ; } } // Fonction pour initialiser Swiper immédiate…" at bounding box center [439, 283] width 367 height 373
click at [477, 259] on div "swiperInstance . update ( ) ; } } // Fonction pour initialiser Swiper immédiate…" at bounding box center [439, 279] width 367 height 356
click at [477, 259] on div "swiperInstance . update ( ) ; } } // Fonction pour initialiser Swiper immédiate…" at bounding box center [439, 283] width 367 height 373
click at [499, 255] on div "swiperInstance . update ( ) ; } } // Fonction pour initialiser Swiper immédiate…" at bounding box center [439, 279] width 367 height 356
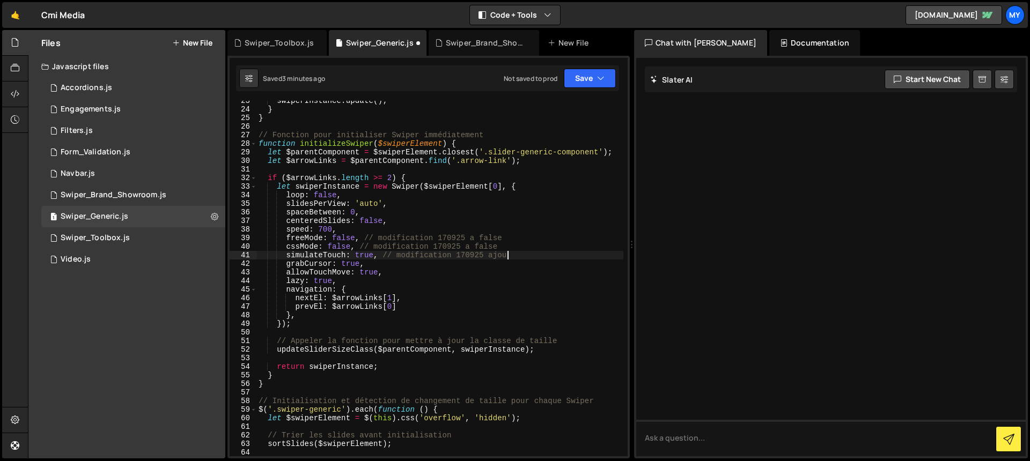
scroll to position [0, 17]
click at [514, 259] on div "swiperInstance . update ( ) ; } } // Fonction pour initialiser Swiper immédiate…" at bounding box center [439, 283] width 367 height 373
drag, startPoint x: 511, startPoint y: 258, endPoint x: 388, endPoint y: 253, distance: 123.0
click at [388, 253] on div "swiperInstance . update ( ) ; } } // Fonction pour initialiser Swiper immédiate…" at bounding box center [439, 283] width 367 height 373
drag, startPoint x: 382, startPoint y: 257, endPoint x: 512, endPoint y: 257, distance: 129.8
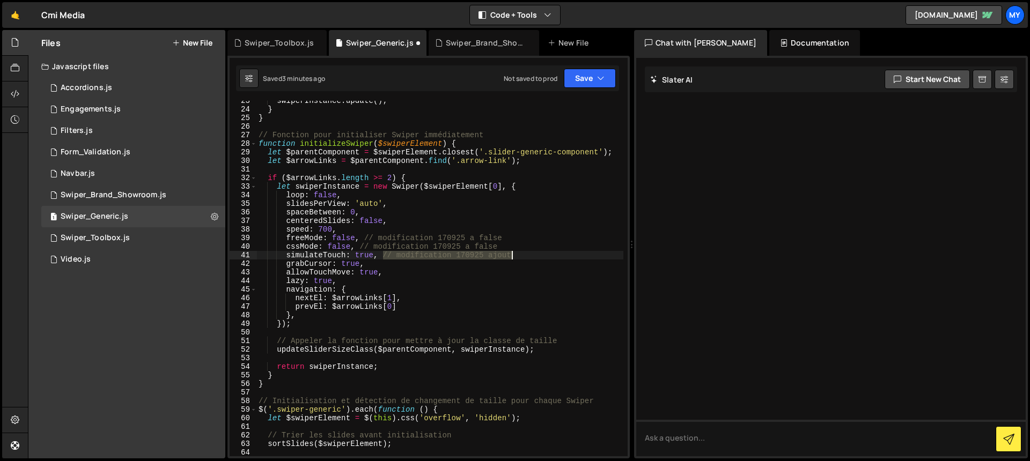
click at [512, 257] on div "swiperInstance . update ( ) ; } } // Fonction pour initialiser Swiper immédiate…" at bounding box center [439, 283] width 367 height 373
click at [472, 267] on div "swiperInstance . update ( ) ; } } // Fonction pour initialiser Swiper immédiate…" at bounding box center [439, 283] width 367 height 373
paste textarea "// modification 170925 ajout"
click at [468, 273] on div "swiperInstance . update ( ) ; } } // Fonction pour initialiser Swiper immédiate…" at bounding box center [439, 283] width 367 height 373
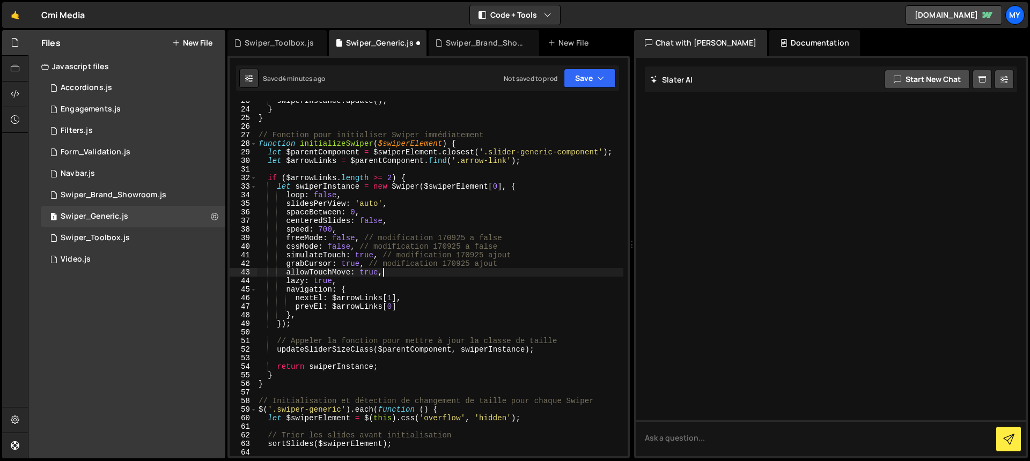
scroll to position [0, 8]
paste textarea "// modification 170925 ajout"
type textarea "allowTouchMove: true, // modification 170925 ajout"
click at [582, 78] on button "Save" at bounding box center [590, 78] width 52 height 19
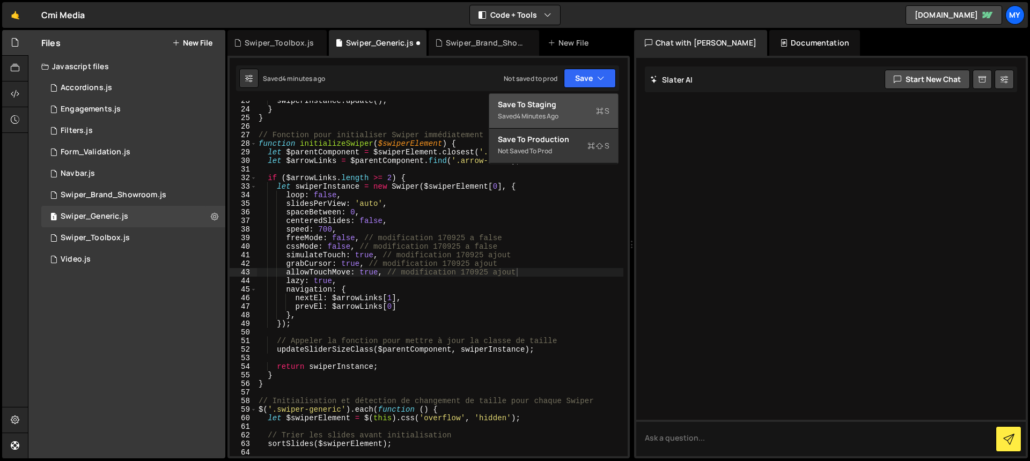
click at [573, 102] on div "Save to Staging S" at bounding box center [554, 104] width 112 height 11
